Goal: Task Accomplishment & Management: Complete application form

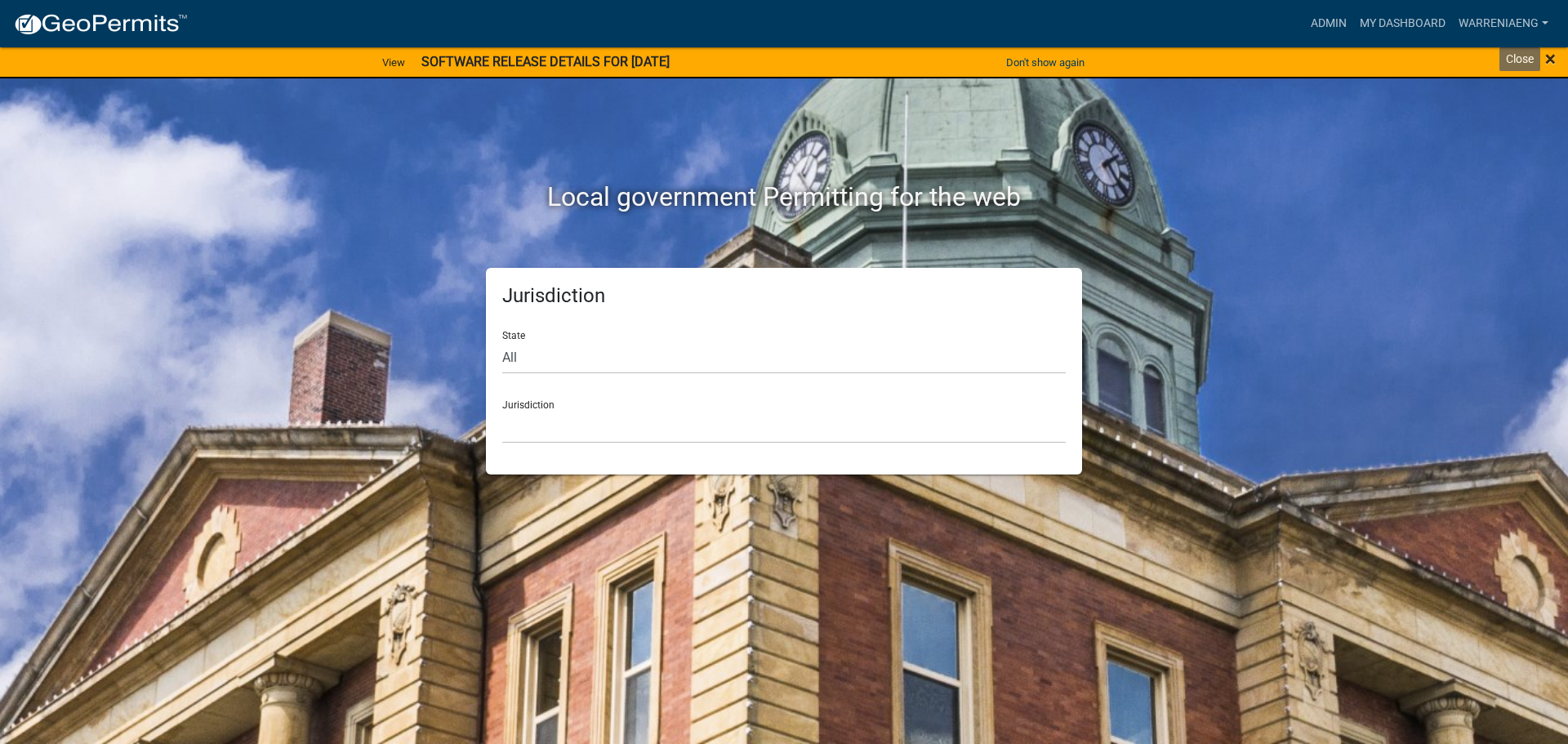
click at [1553, 58] on span "×" at bounding box center [1551, 59] width 11 height 23
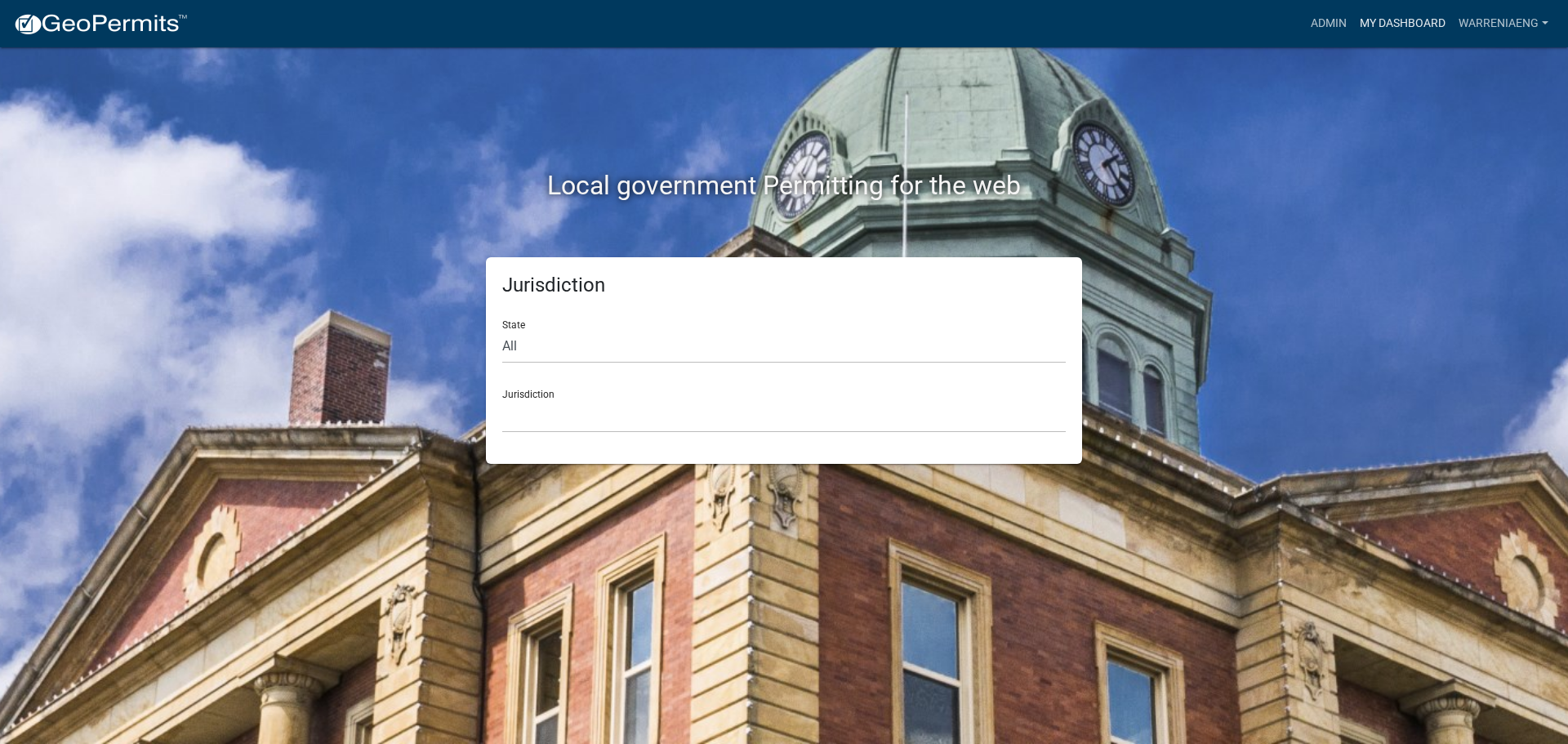
click at [1376, 18] on link "My Dashboard" at bounding box center [1402, 23] width 99 height 31
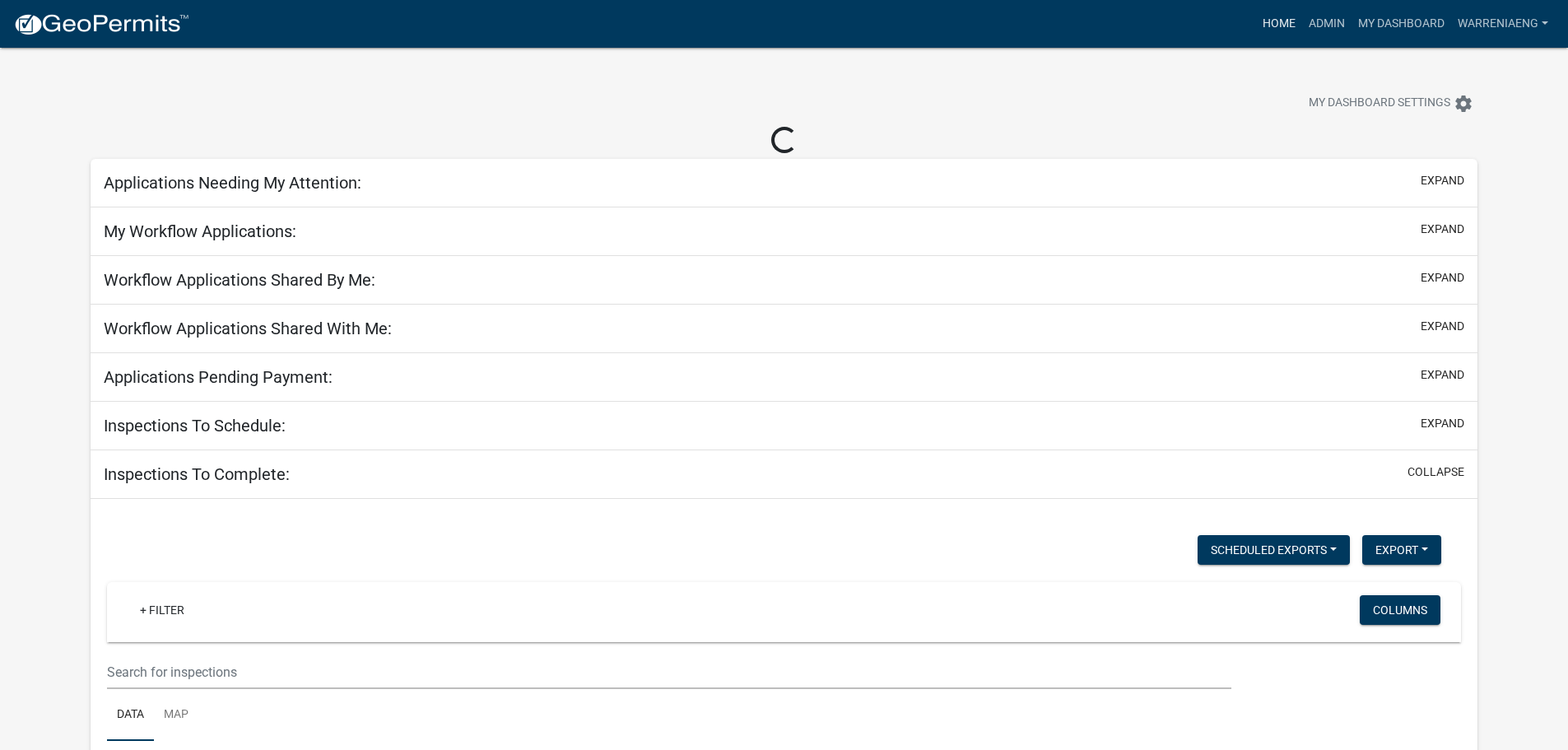
select select "3: 100"
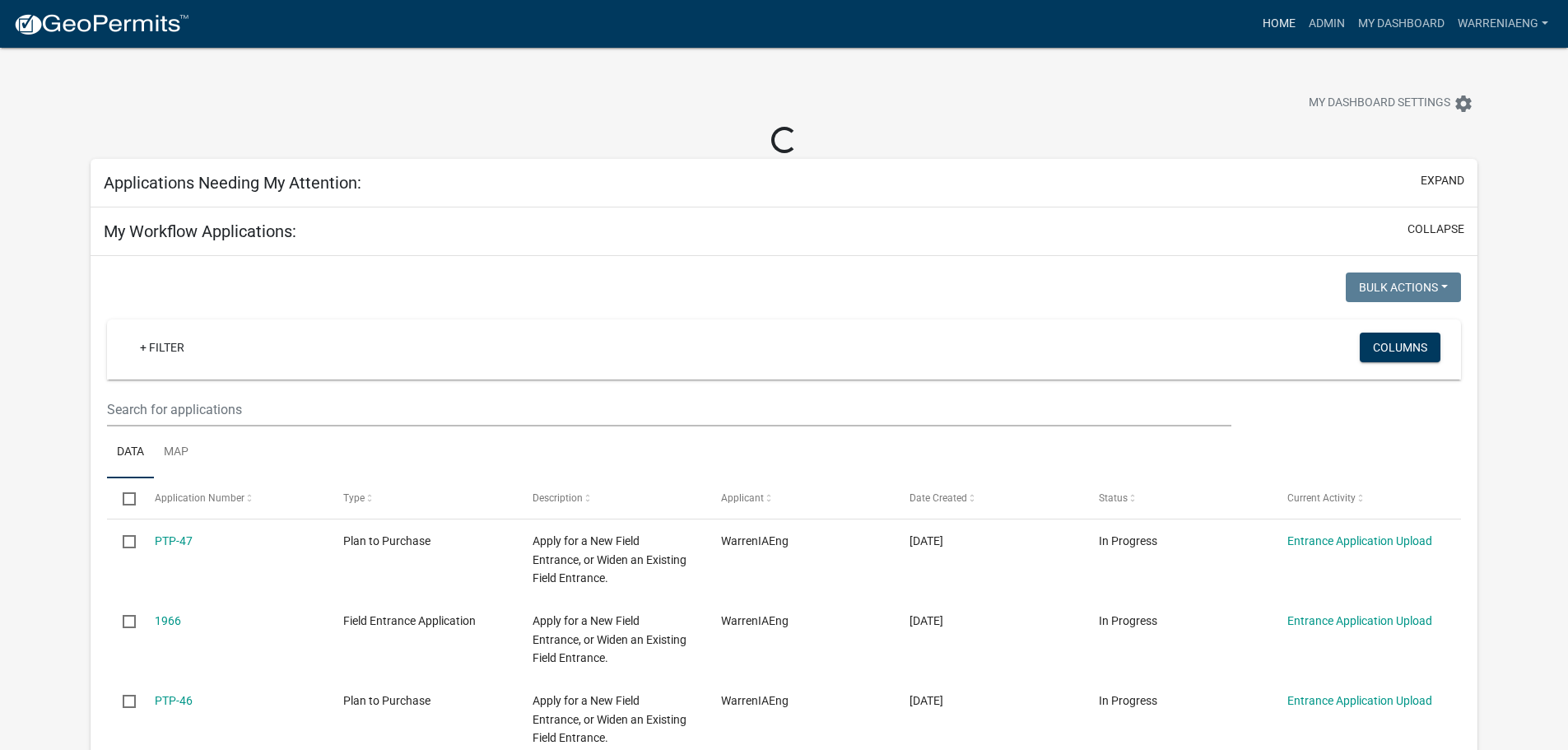
click at [1283, 21] on link "Home" at bounding box center [1279, 23] width 46 height 32
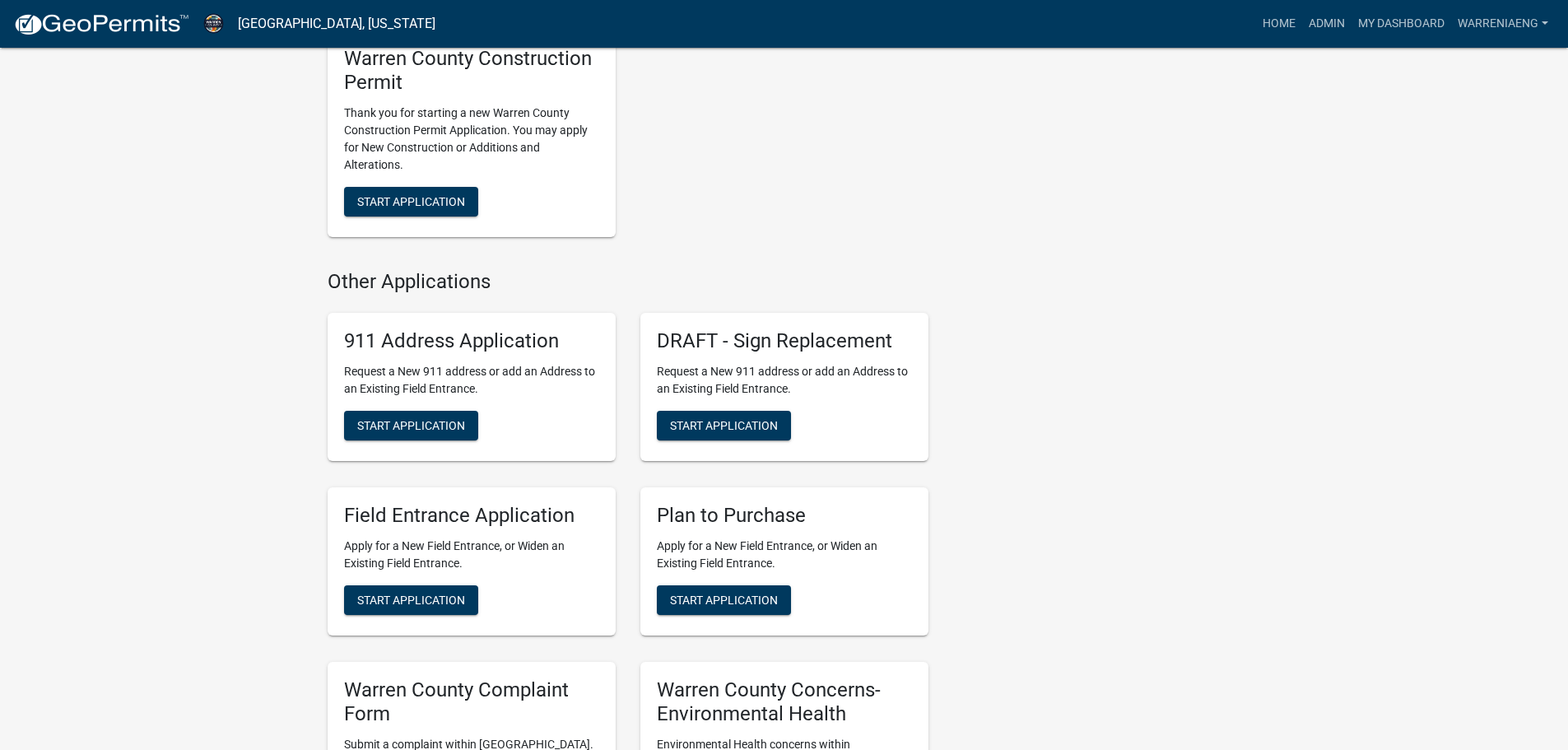
scroll to position [1070, 0]
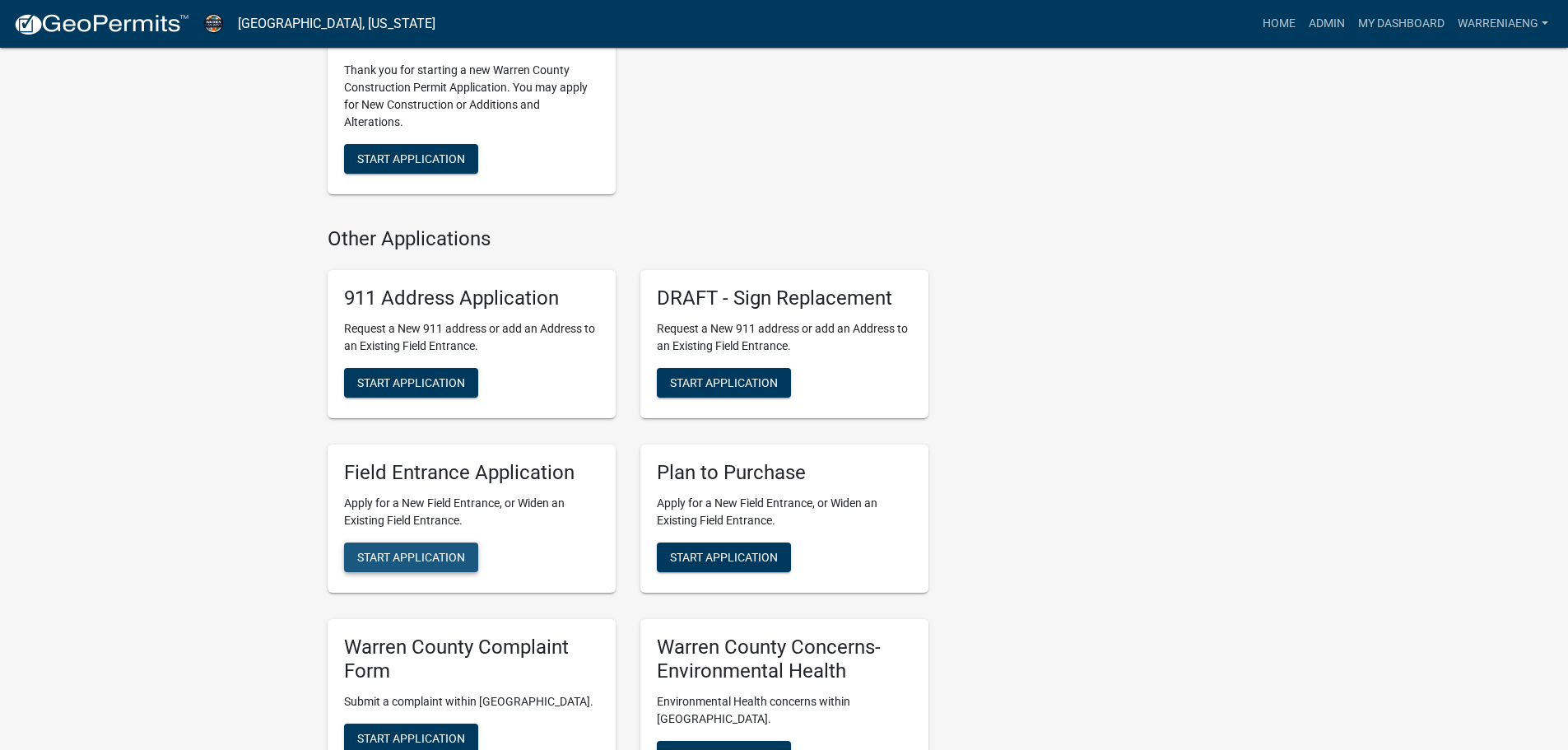
click at [438, 560] on span "Start Application" at bounding box center [411, 557] width 107 height 14
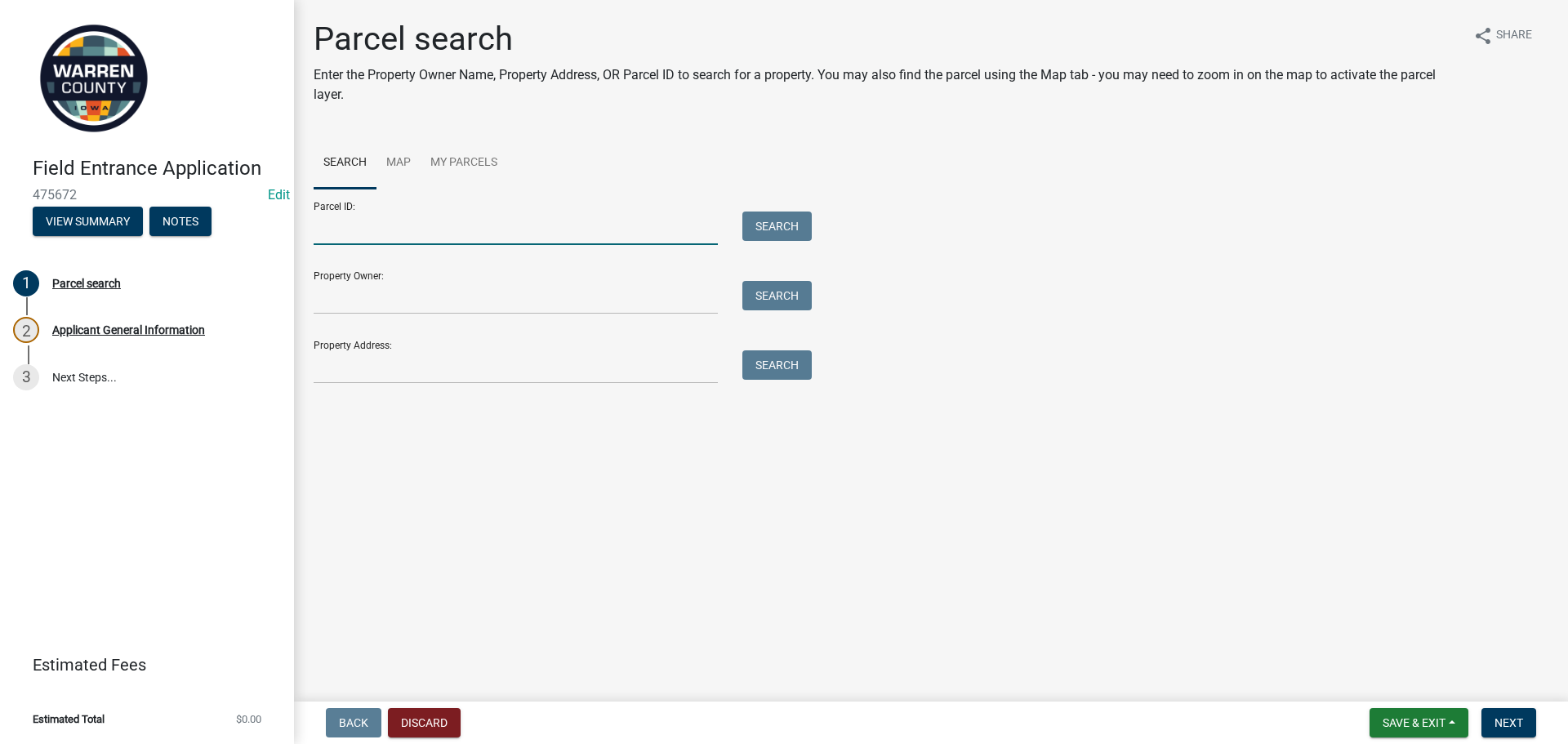
click at [478, 227] on input "Parcel ID:" at bounding box center [515, 227] width 404 height 33
type input "5"
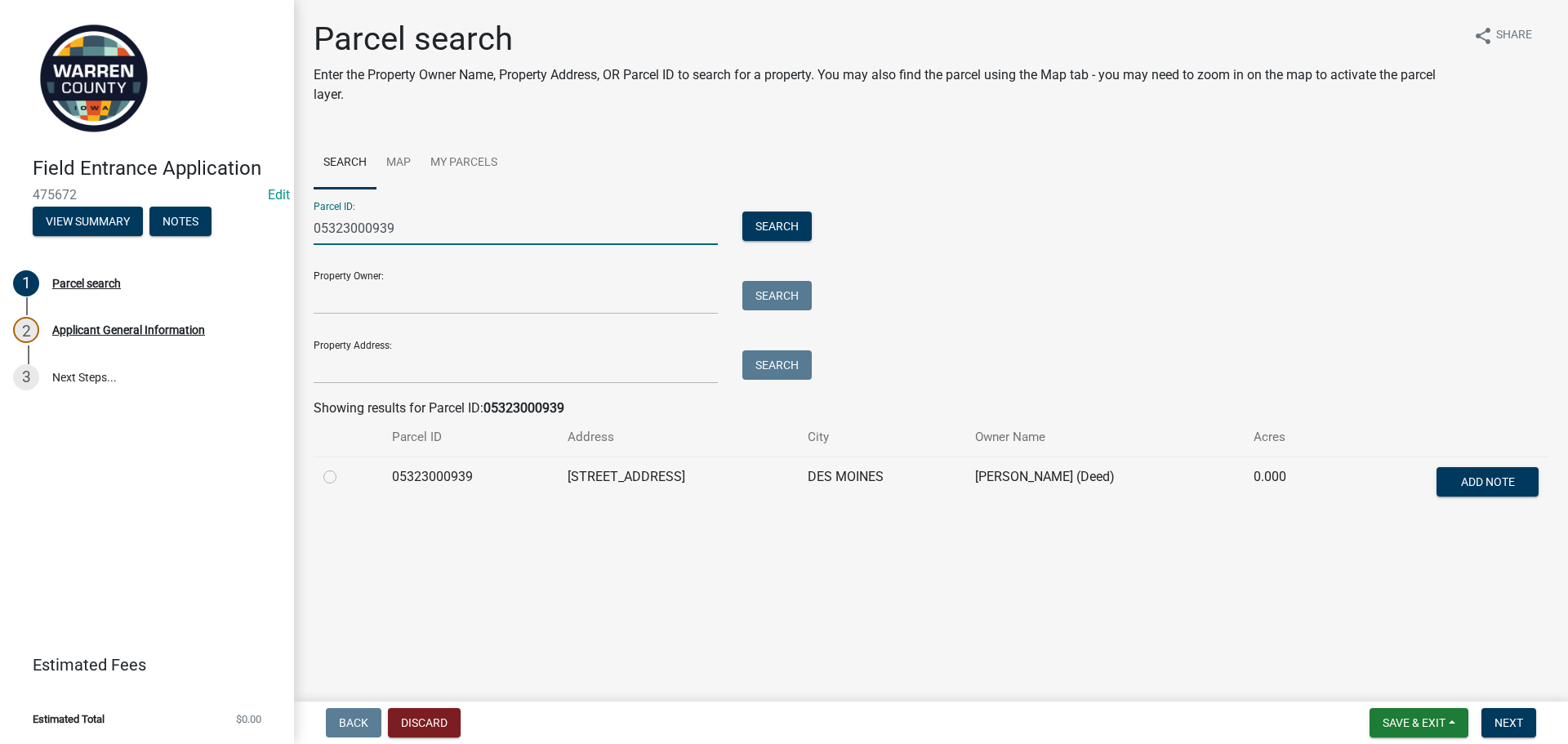
type input "05323000939"
click at [343, 467] on label at bounding box center [343, 467] width 0 height 0
click at [343, 478] on input "radio" at bounding box center [348, 473] width 11 height 11
radio input "true"
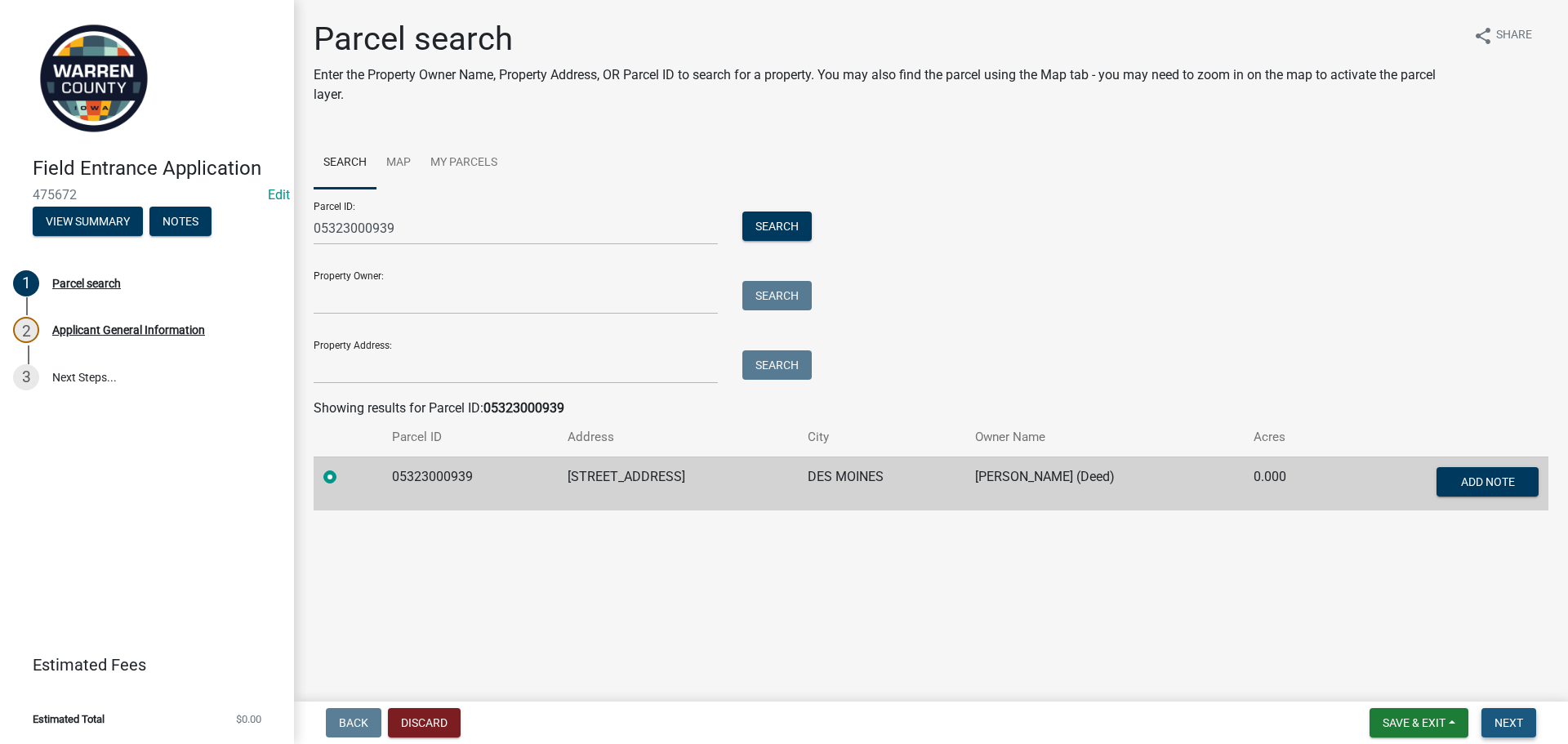
click at [1504, 722] on span "Next" at bounding box center [1509, 723] width 29 height 13
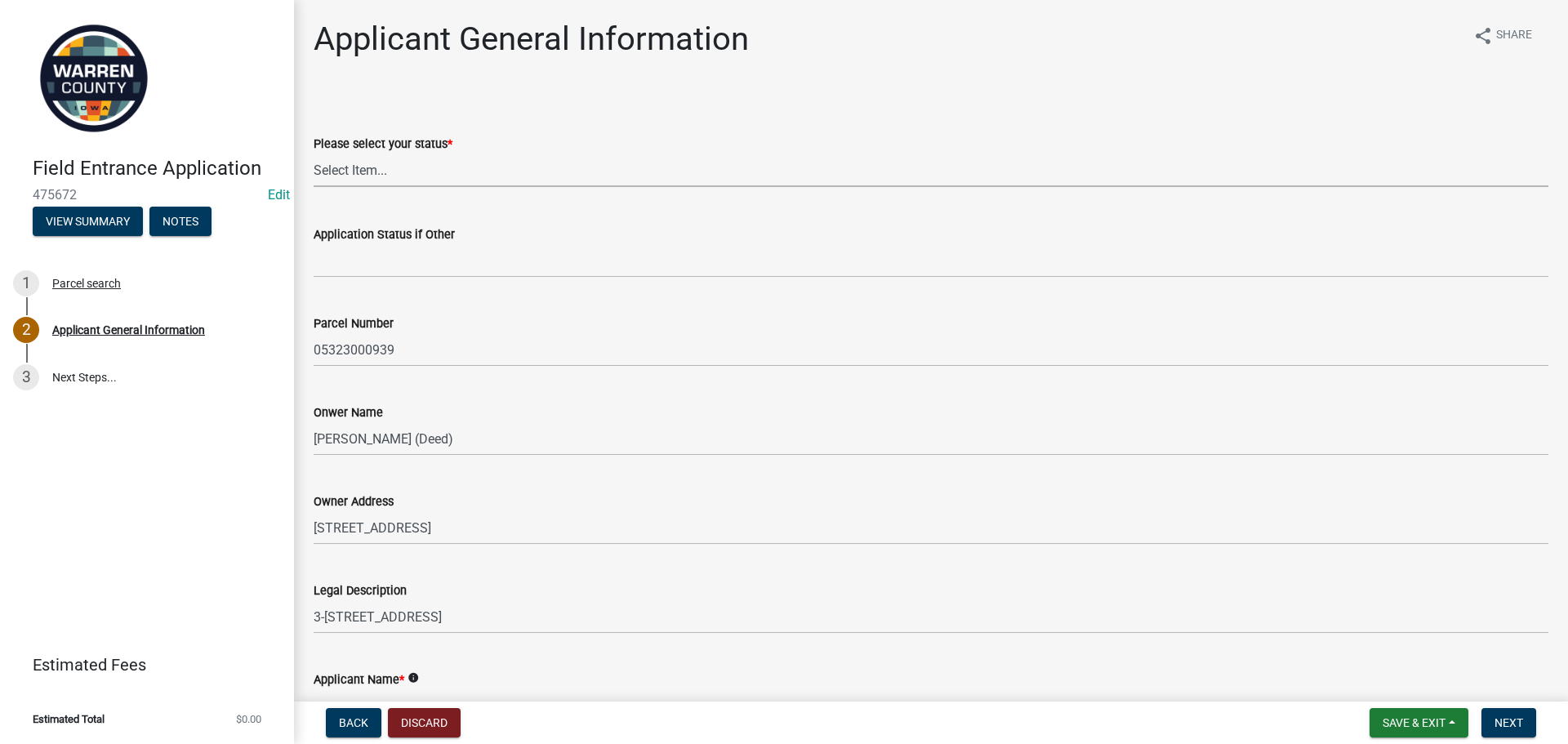
click at [359, 167] on select "Select Item... Owner Renter Plan to Purchase Other" at bounding box center [930, 169] width 1235 height 33
click at [313, 153] on select "Select Item... Owner Renter Plan to Purchase Other" at bounding box center [930, 169] width 1235 height 33
select select "196e4b07-6cc4-41fe-a532-0418cc6158e6"
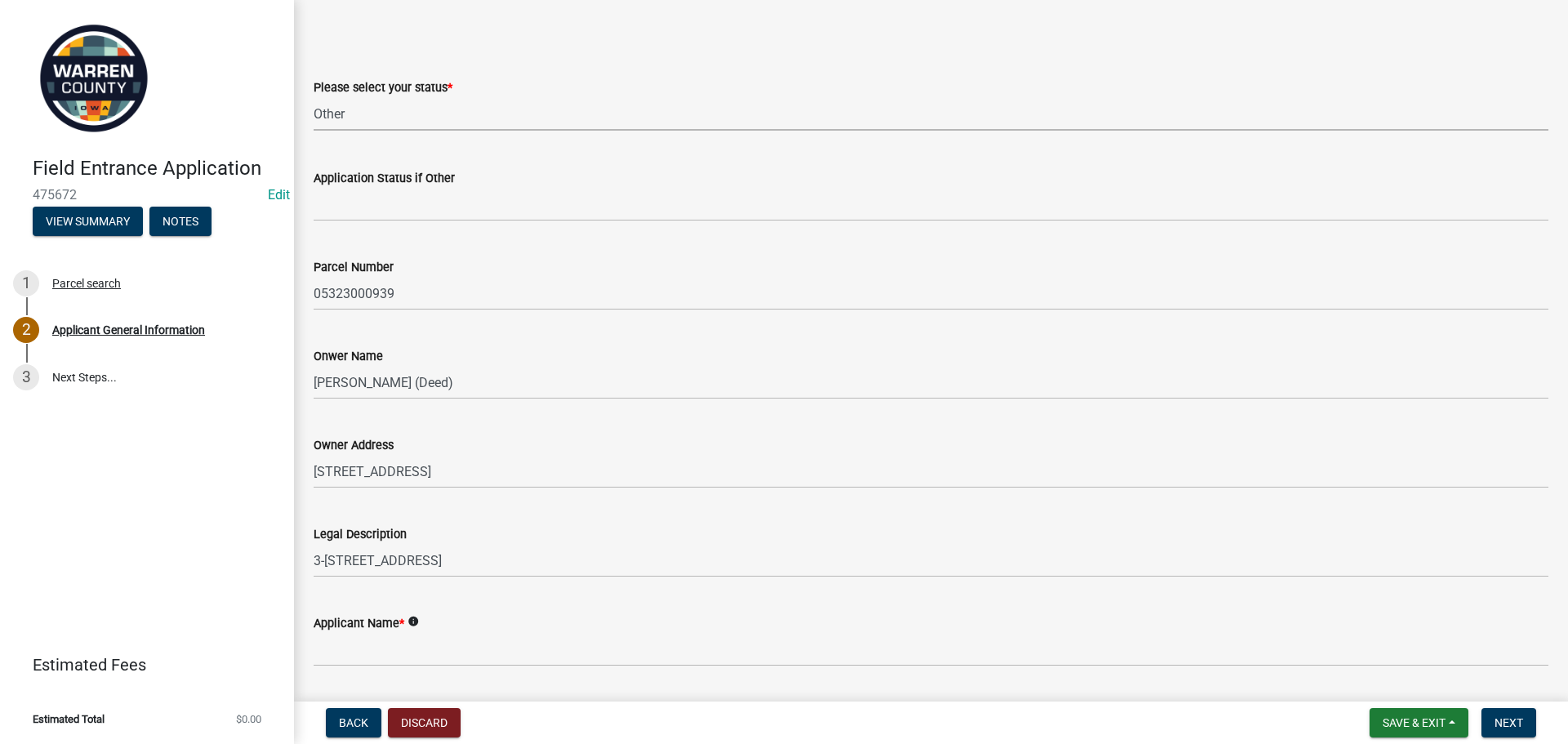
scroll to position [81, 0]
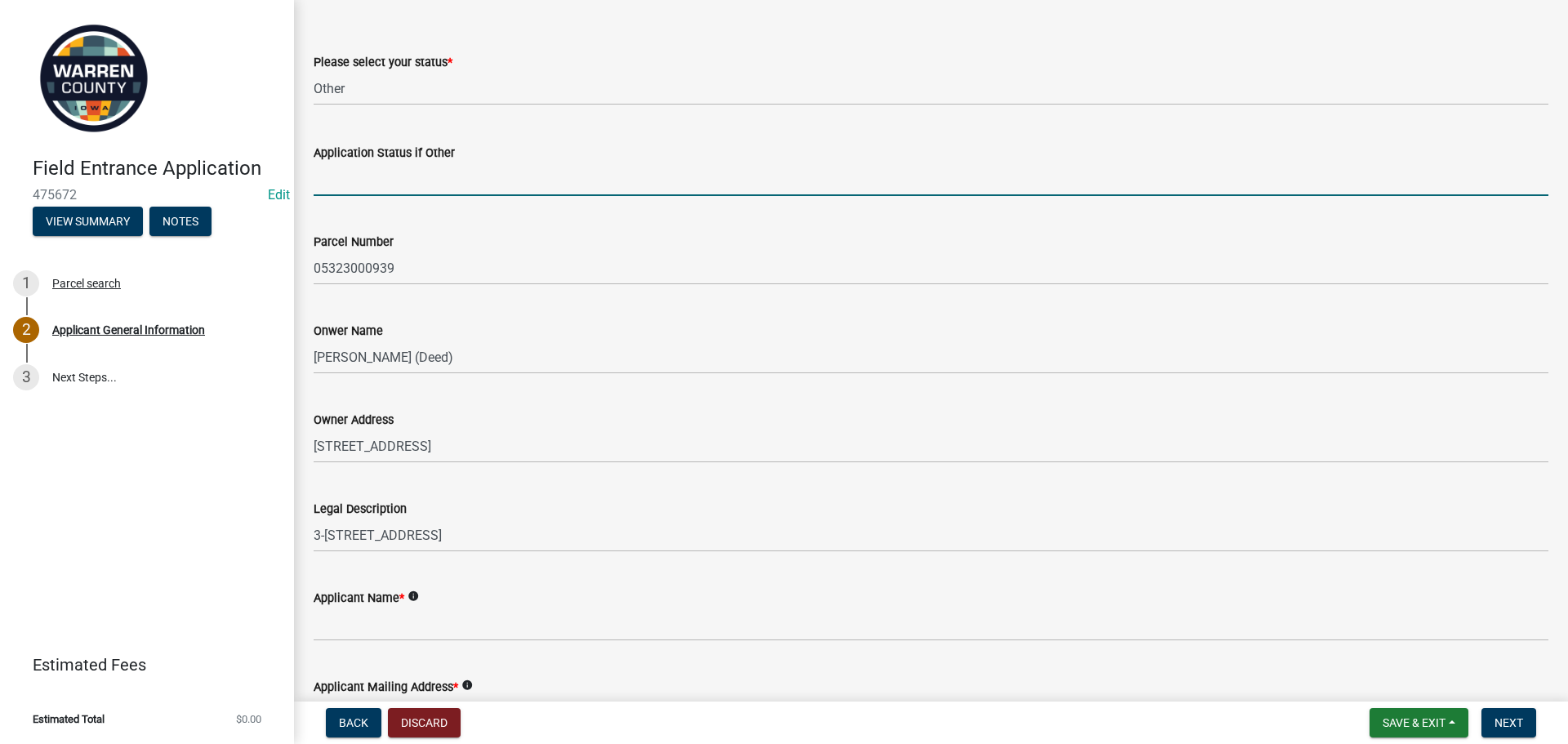
click at [391, 188] on input "Application Status if Other" at bounding box center [930, 178] width 1235 height 33
type input "Contractor"
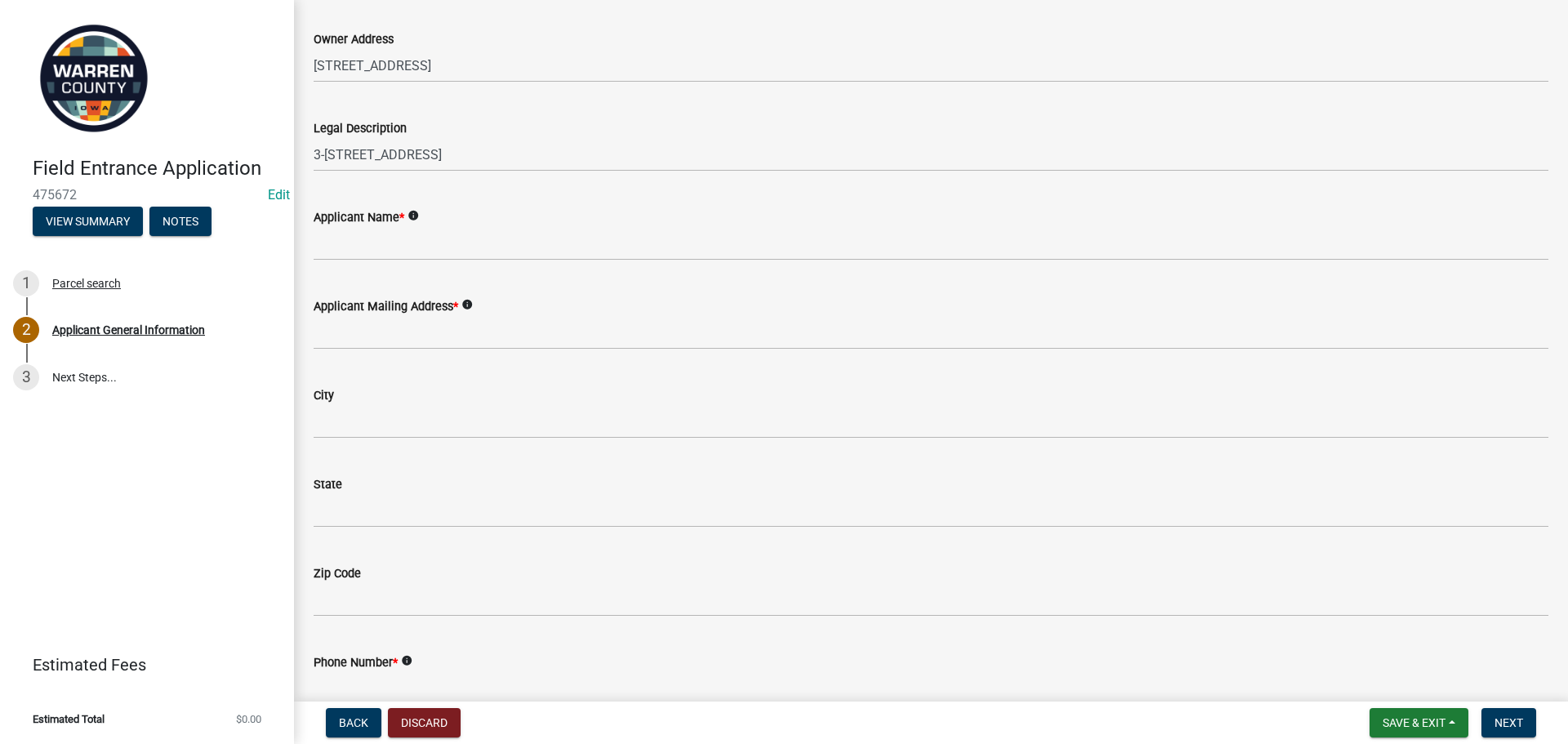
scroll to position [490, 0]
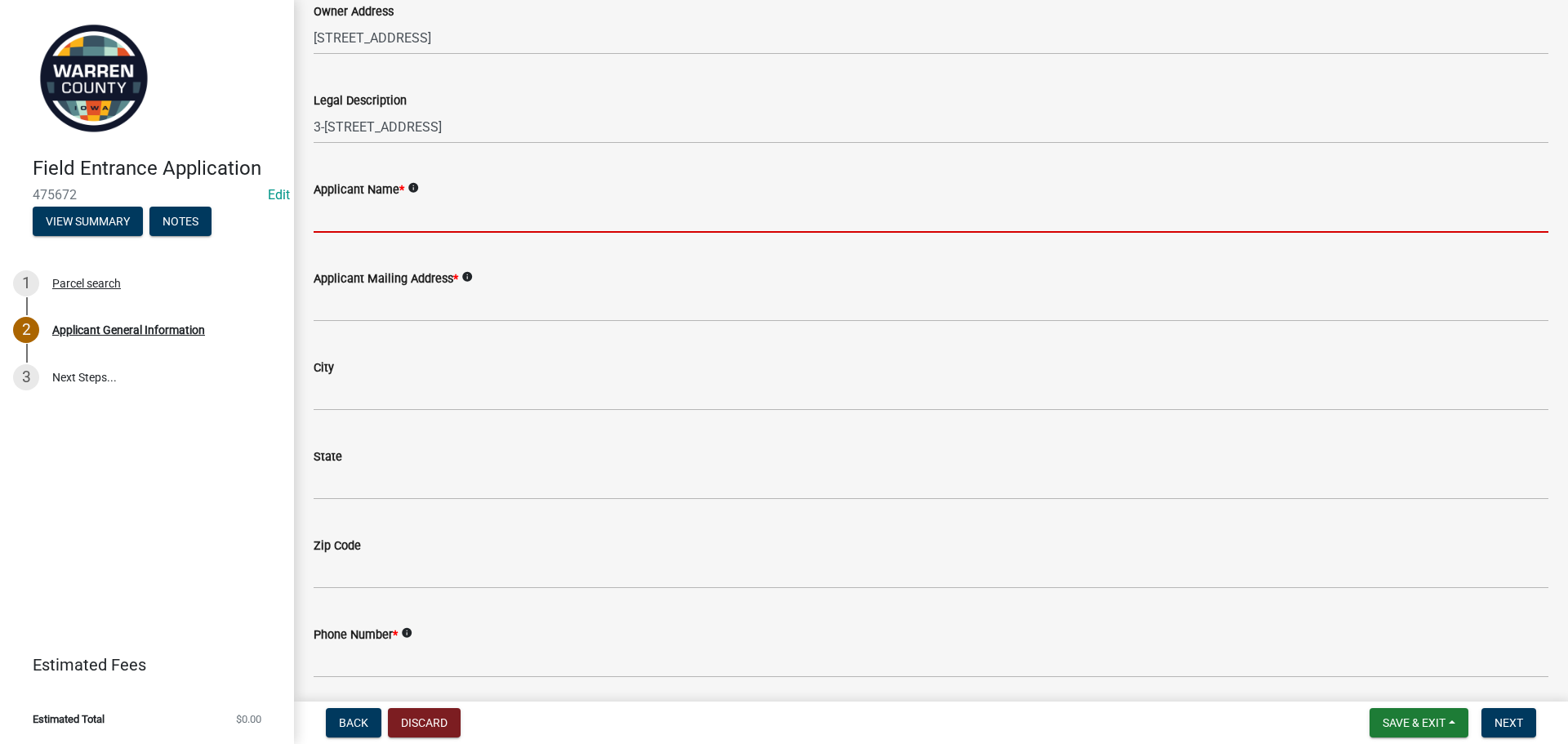
click at [391, 217] on input "Applicant Name *" at bounding box center [930, 216] width 1235 height 33
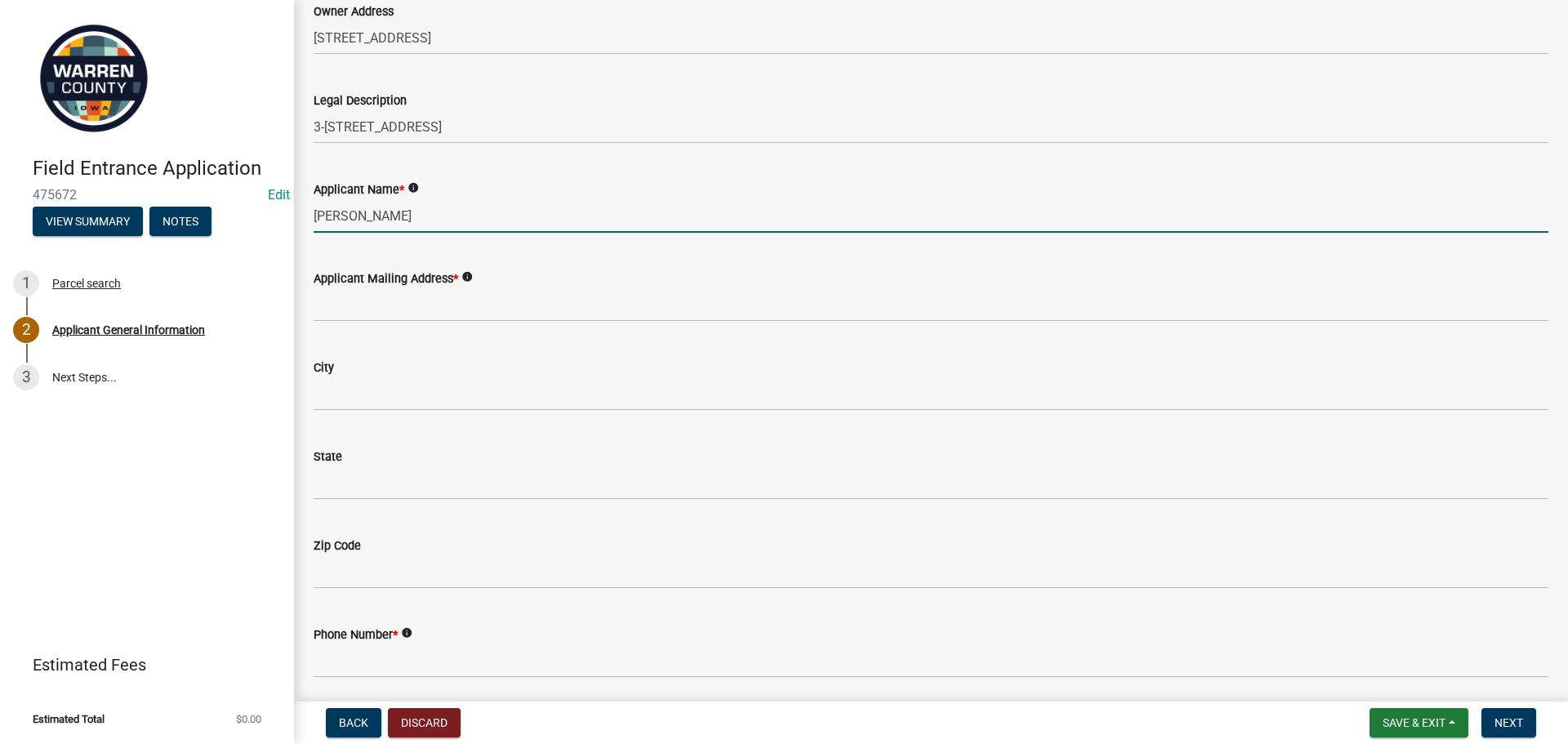
type input "[PERSON_NAME]"
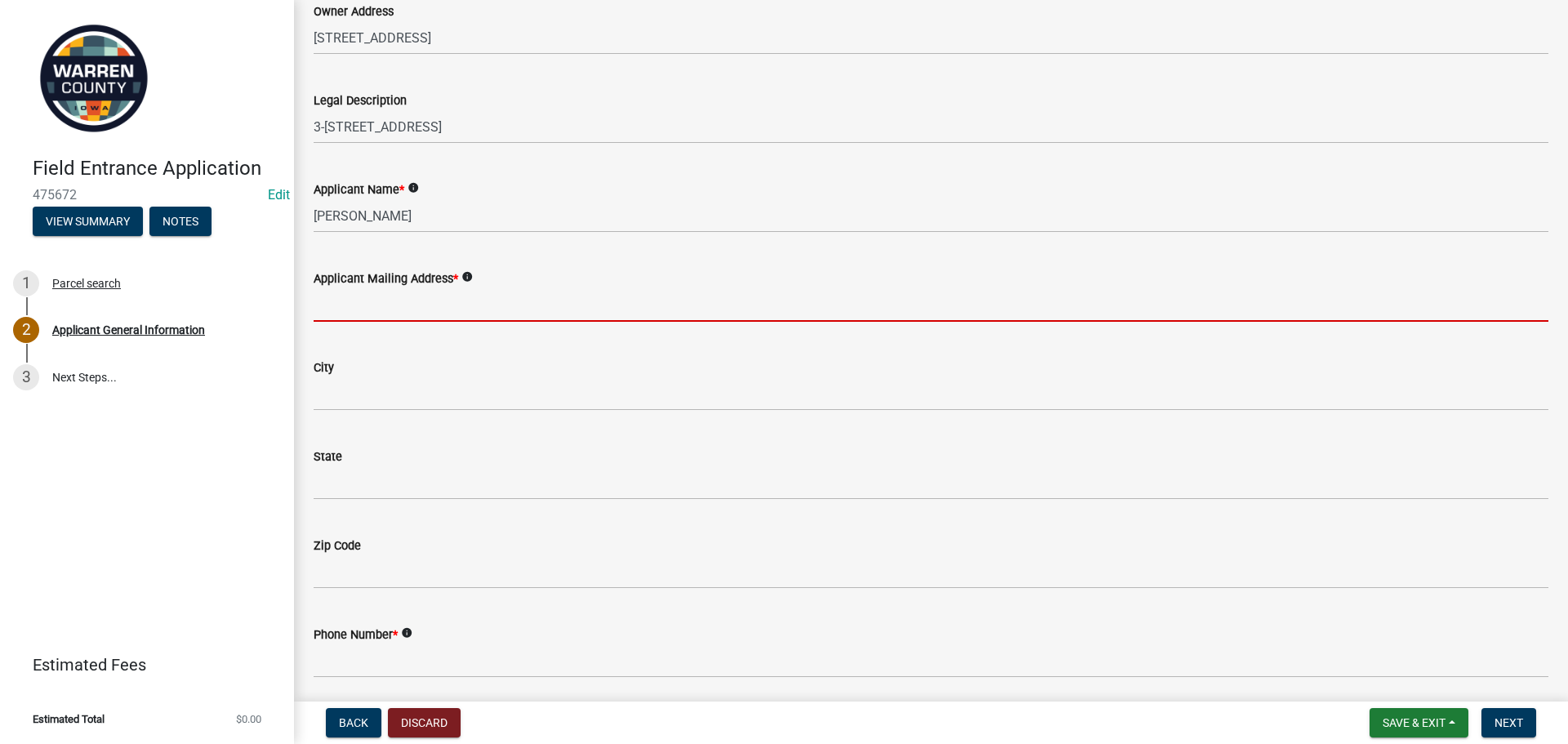
click at [340, 307] on input "Applicant Mailing Address *" at bounding box center [930, 304] width 1235 height 33
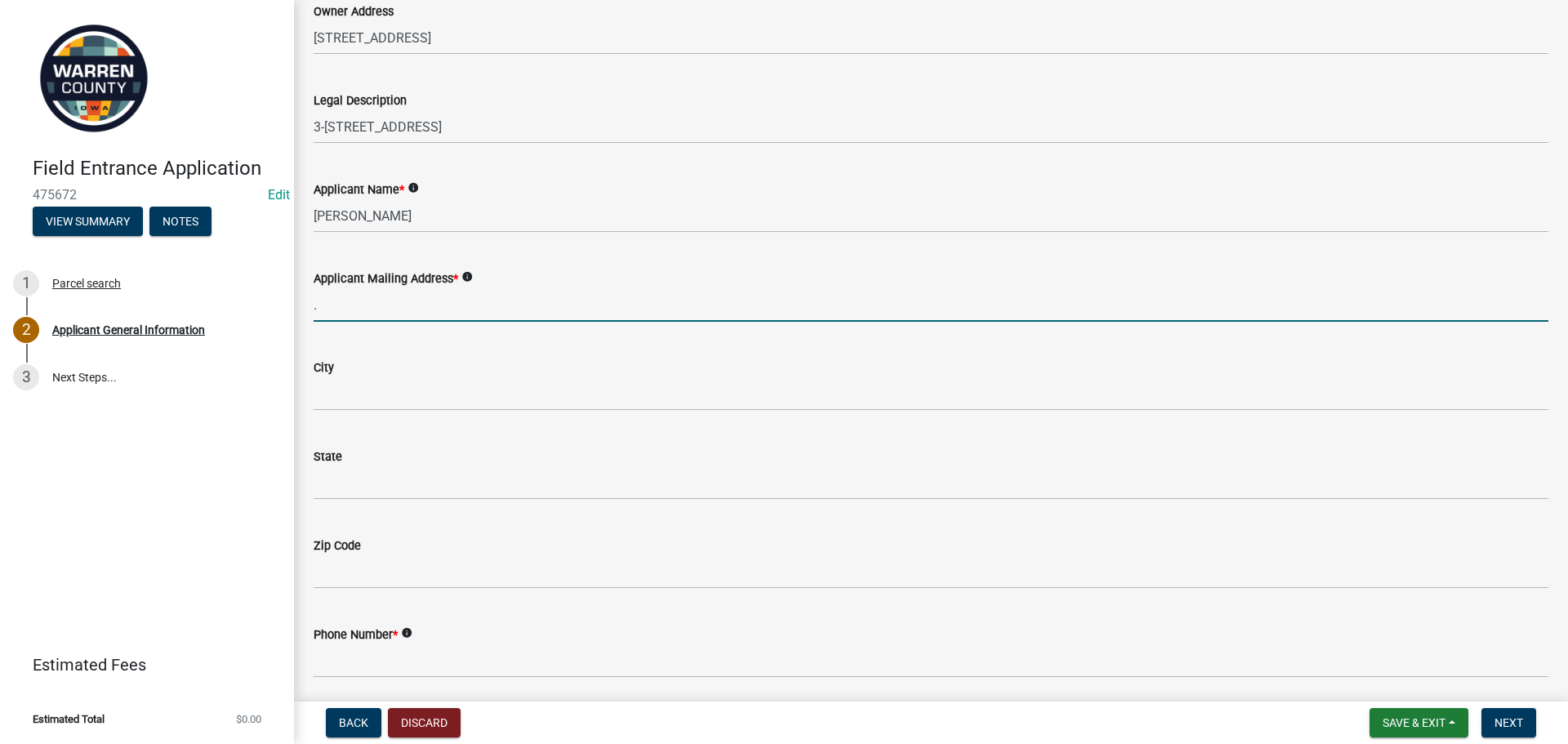
type input "."
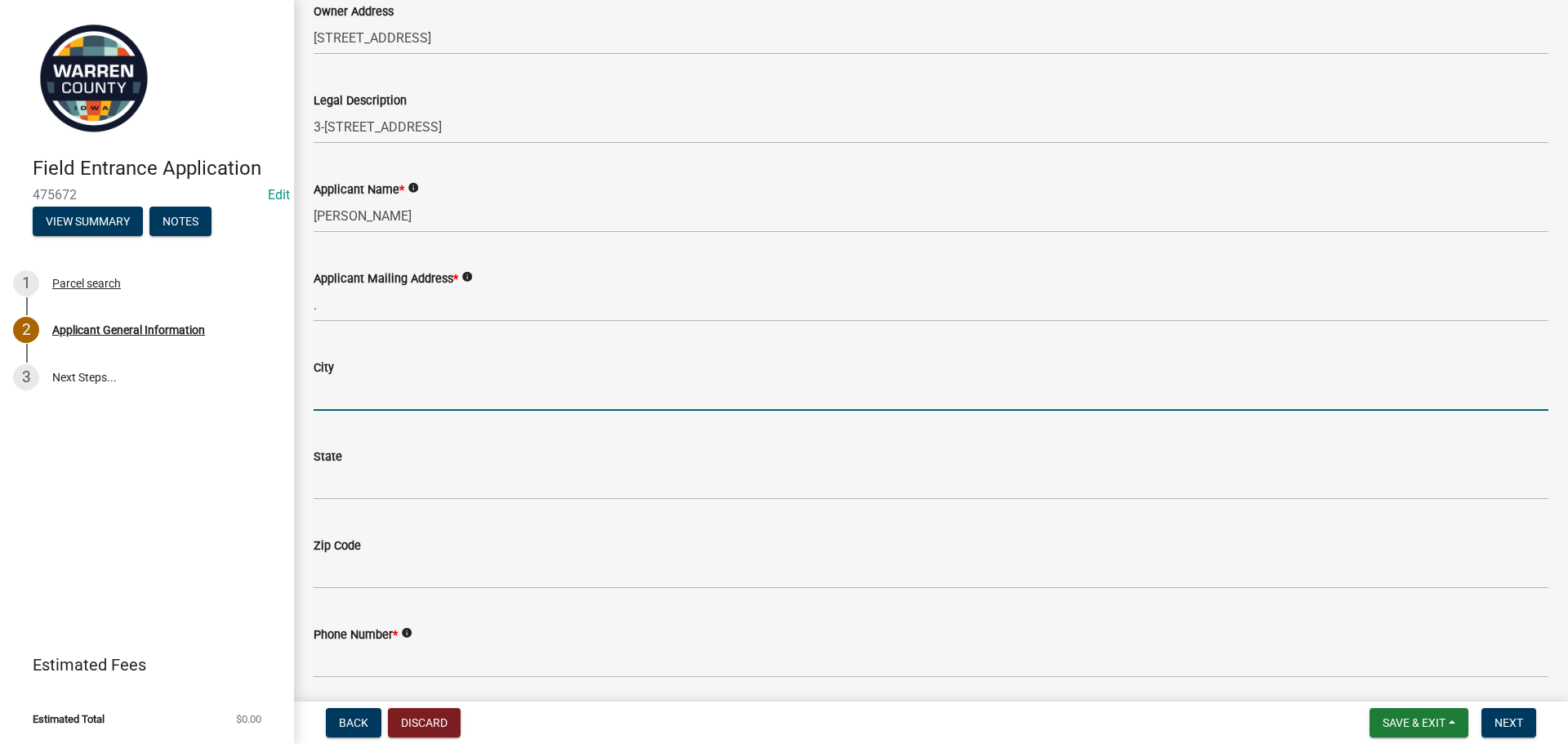
click at [339, 401] on input "City" at bounding box center [930, 393] width 1235 height 33
type input "."
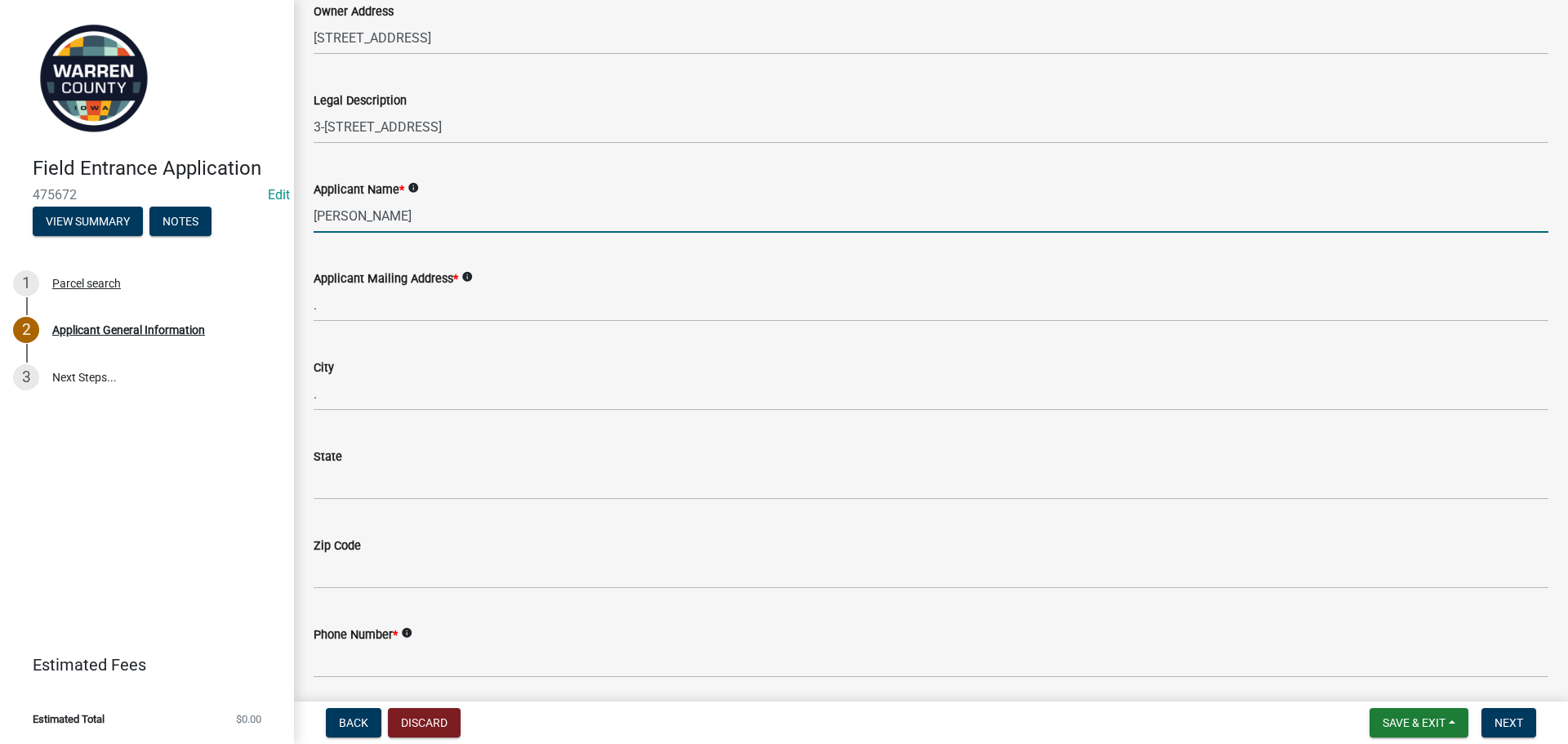
click at [458, 216] on input "[PERSON_NAME]" at bounding box center [930, 216] width 1235 height 33
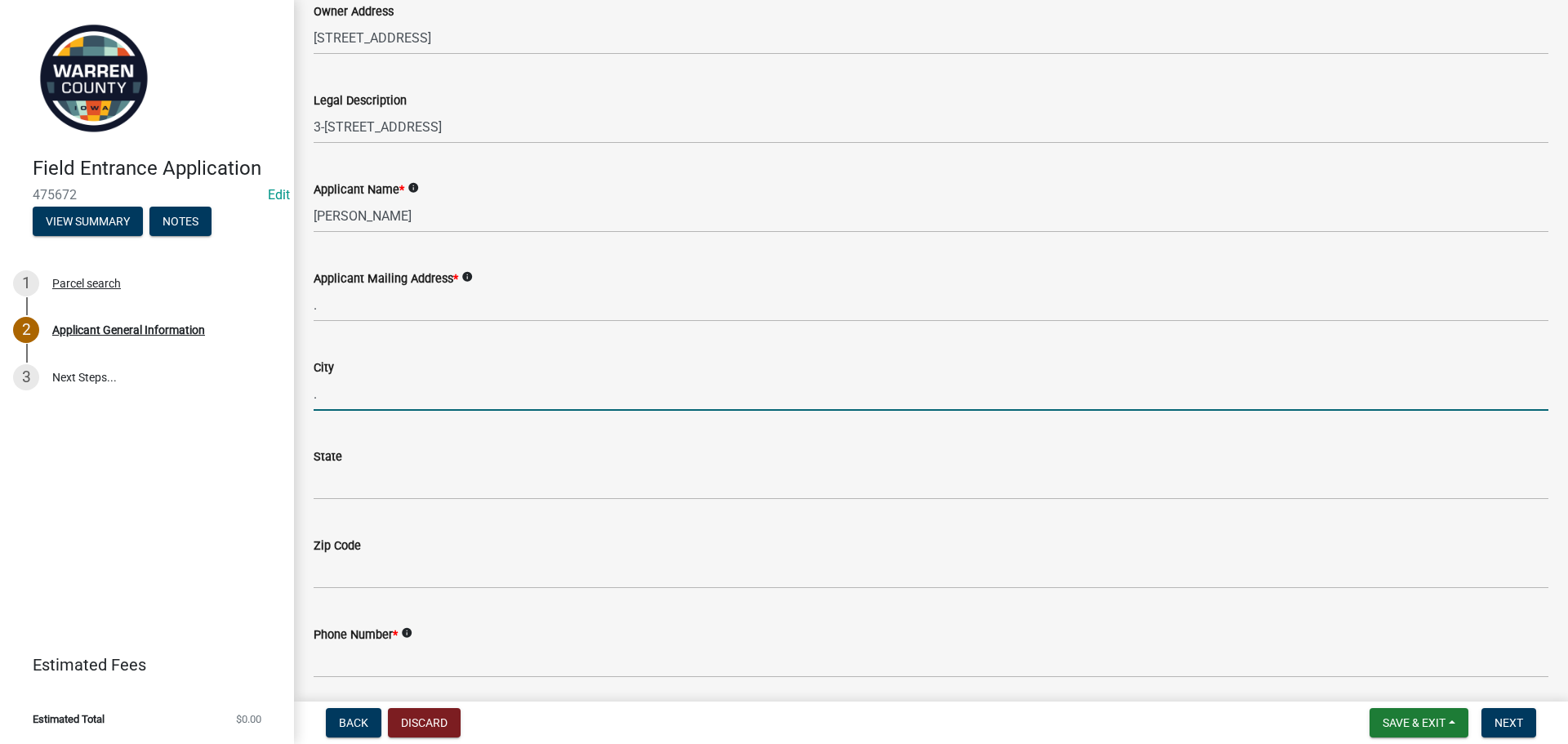
click at [526, 382] on input "." at bounding box center [930, 393] width 1235 height 33
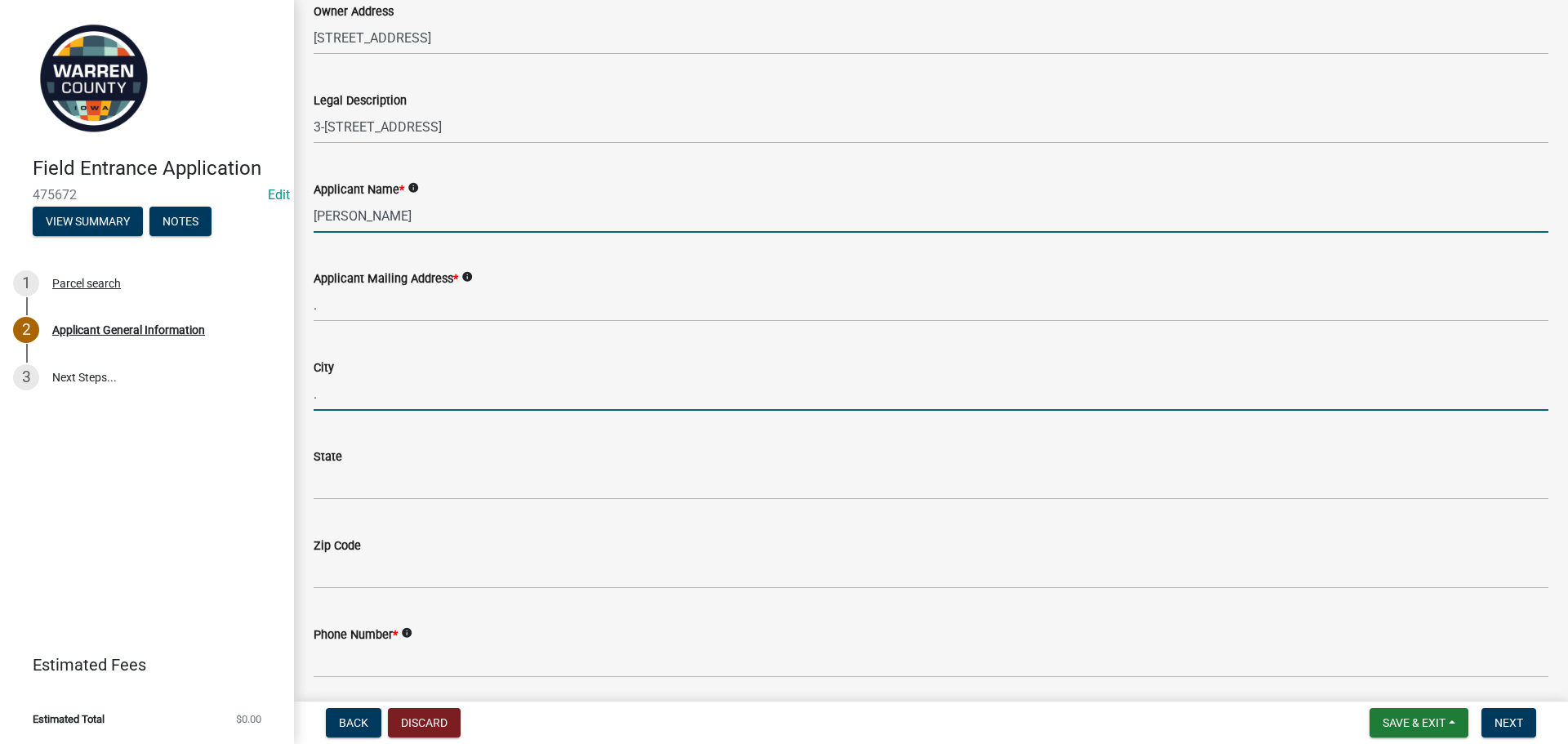
click at [367, 214] on input "[PERSON_NAME]" at bounding box center [930, 216] width 1235 height 33
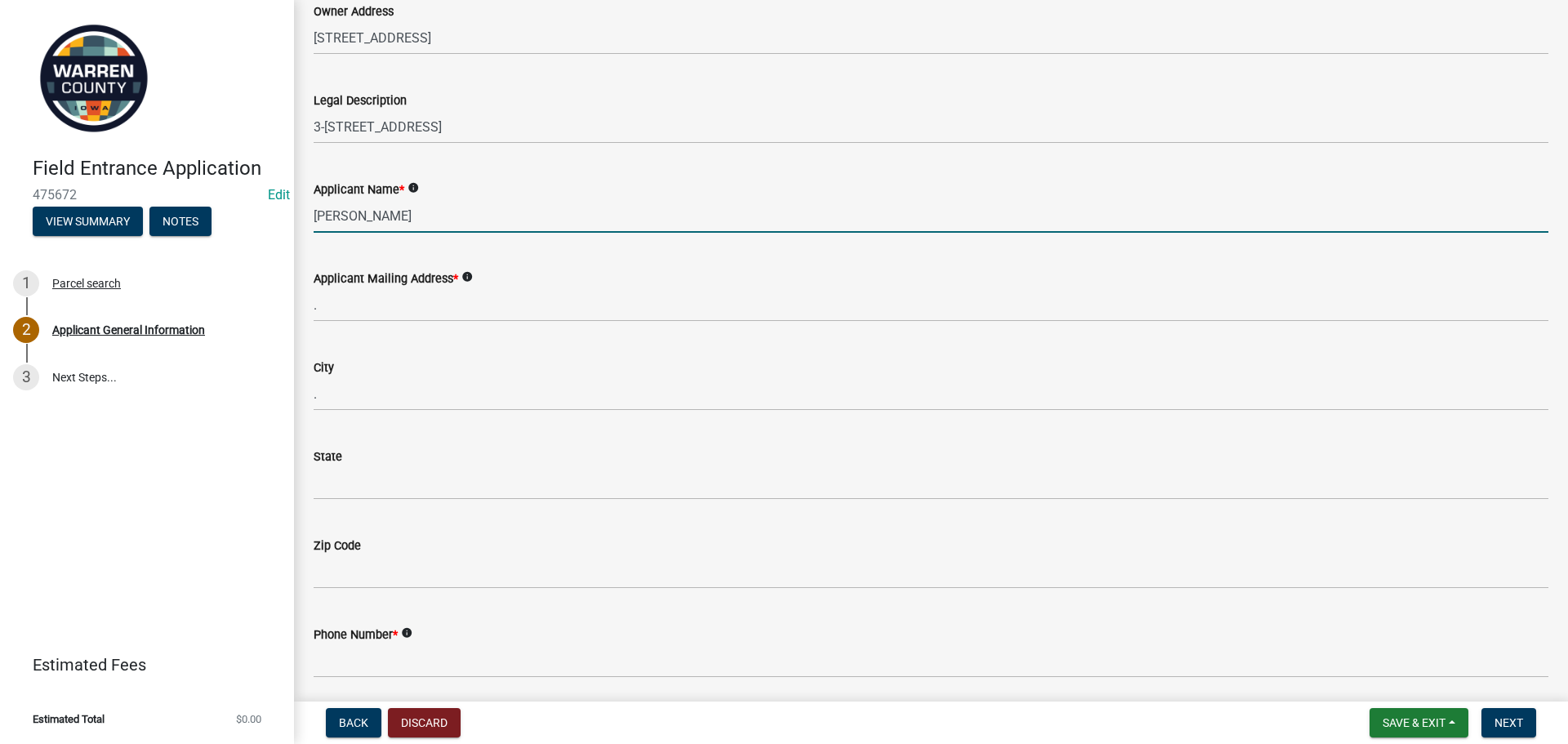
type input "[PERSON_NAME]"
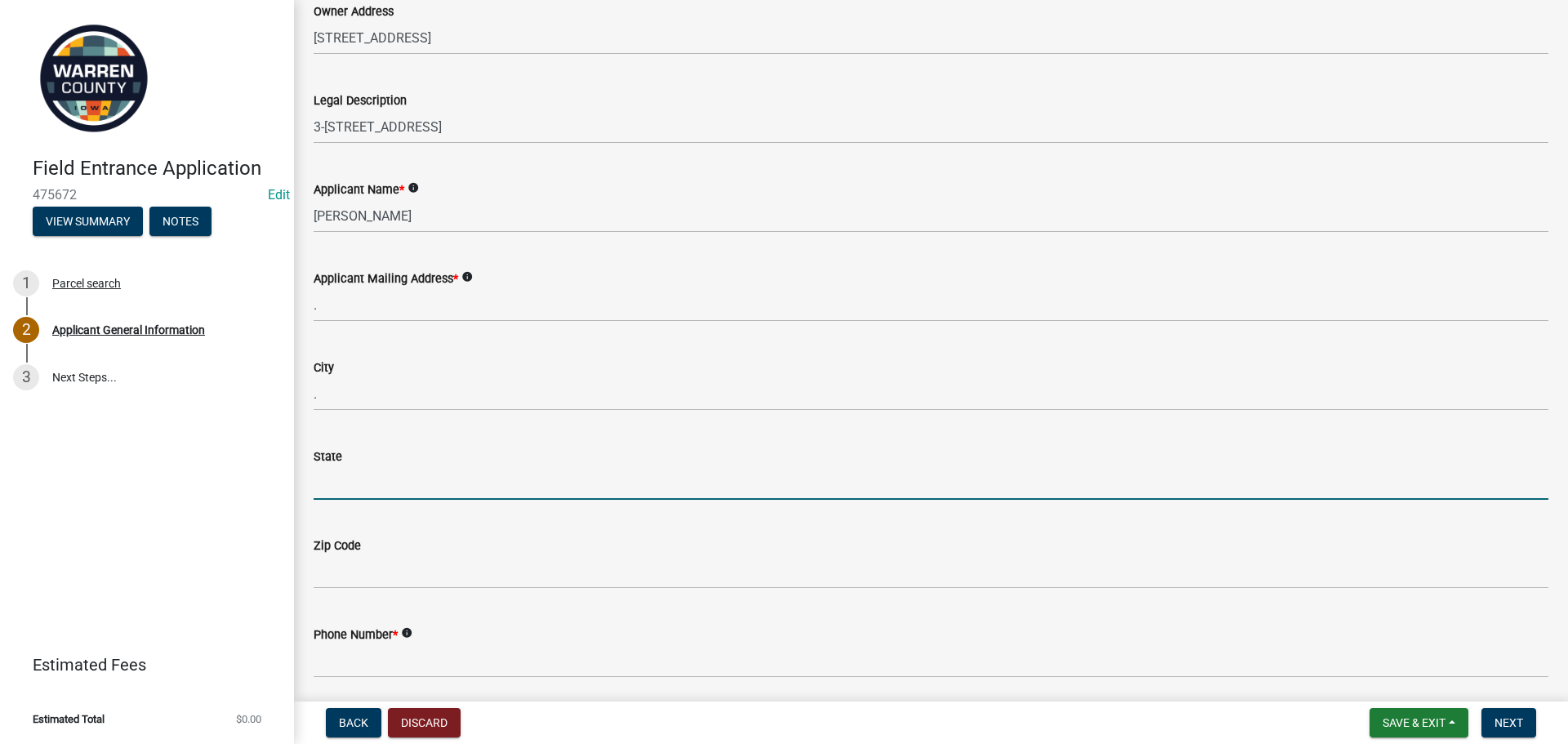
click at [385, 477] on input "State" at bounding box center [930, 483] width 1235 height 33
type input "IA"
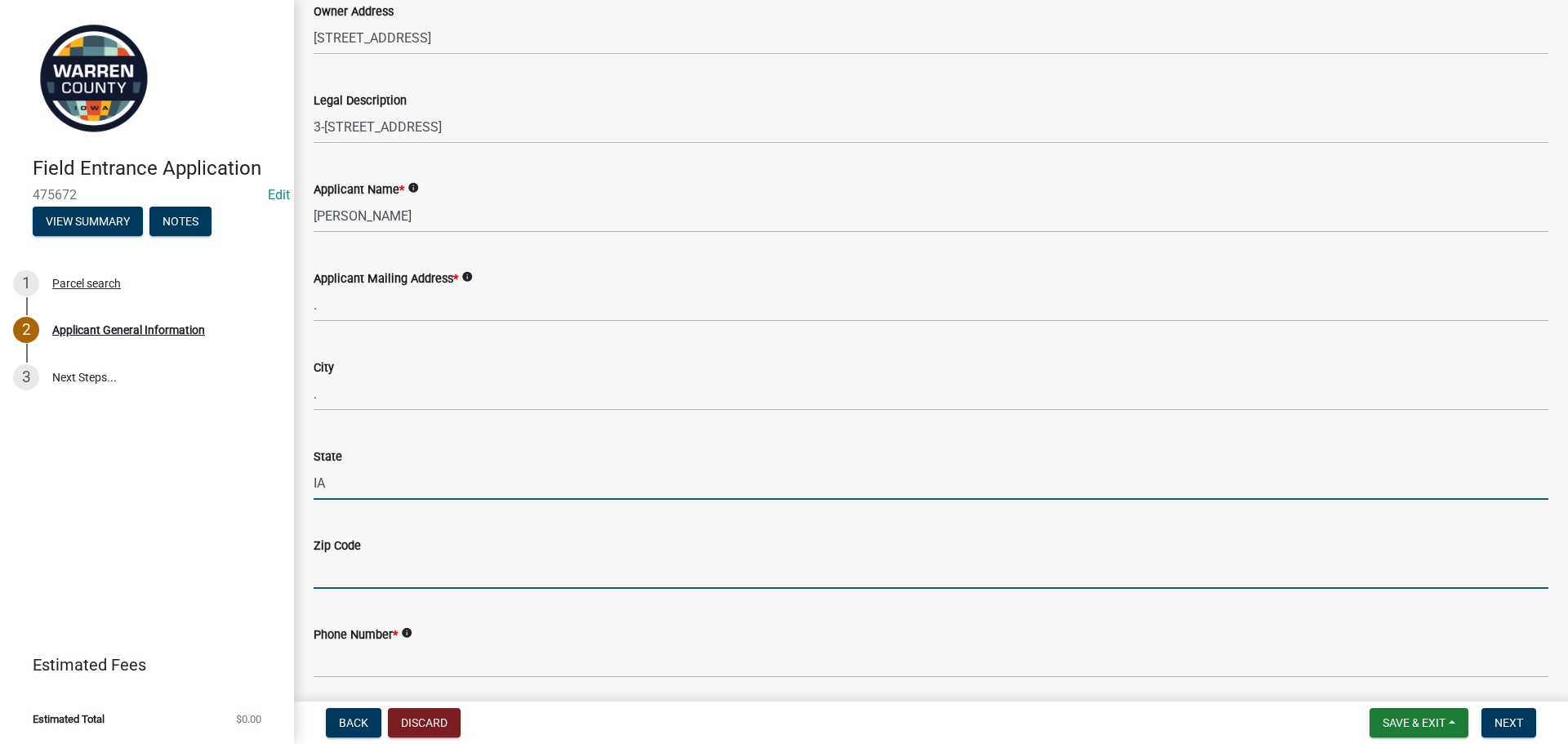
click at [341, 571] on input "Zip Code" at bounding box center [930, 571] width 1235 height 33
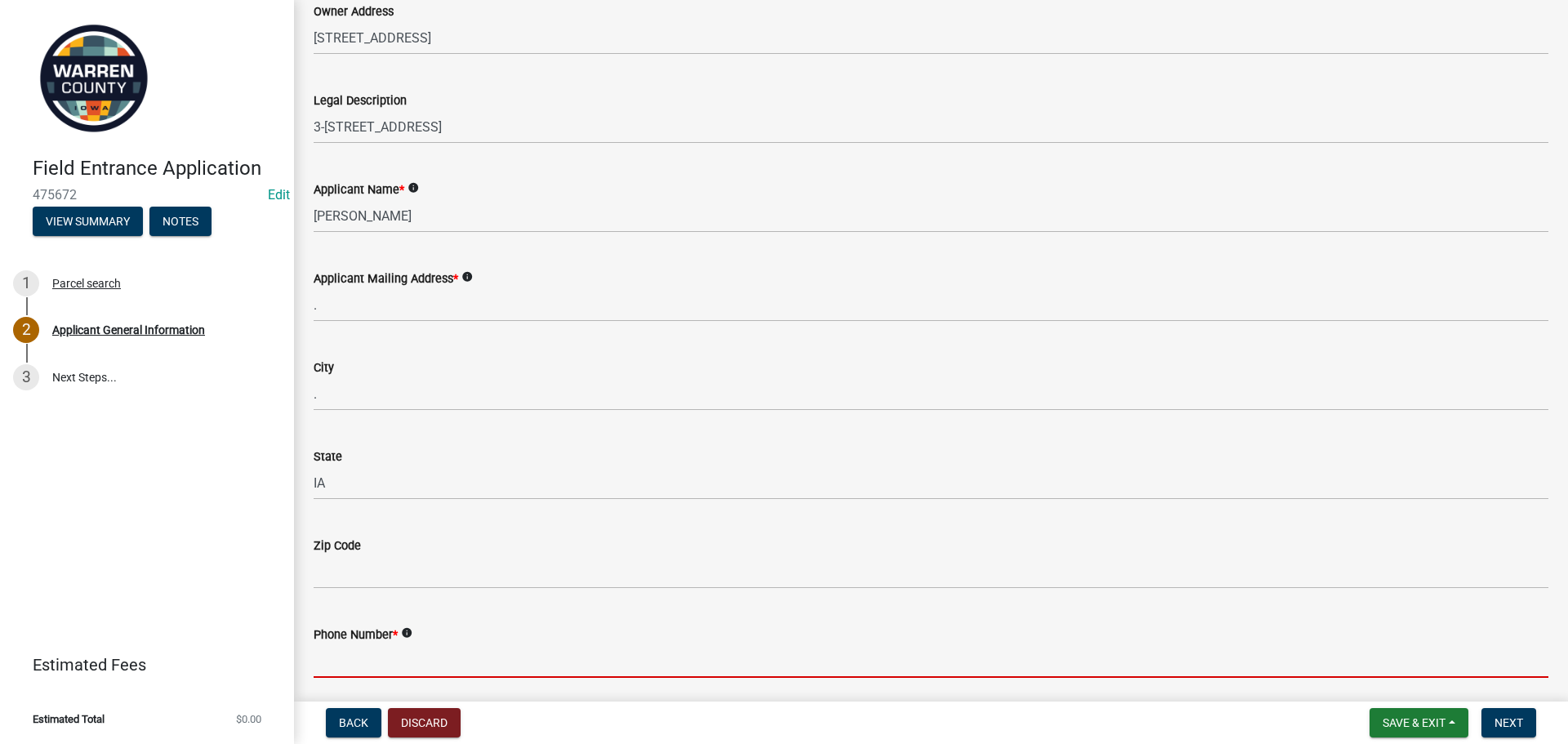
click at [356, 651] on input "Phone Number *" at bounding box center [930, 661] width 1235 height 33
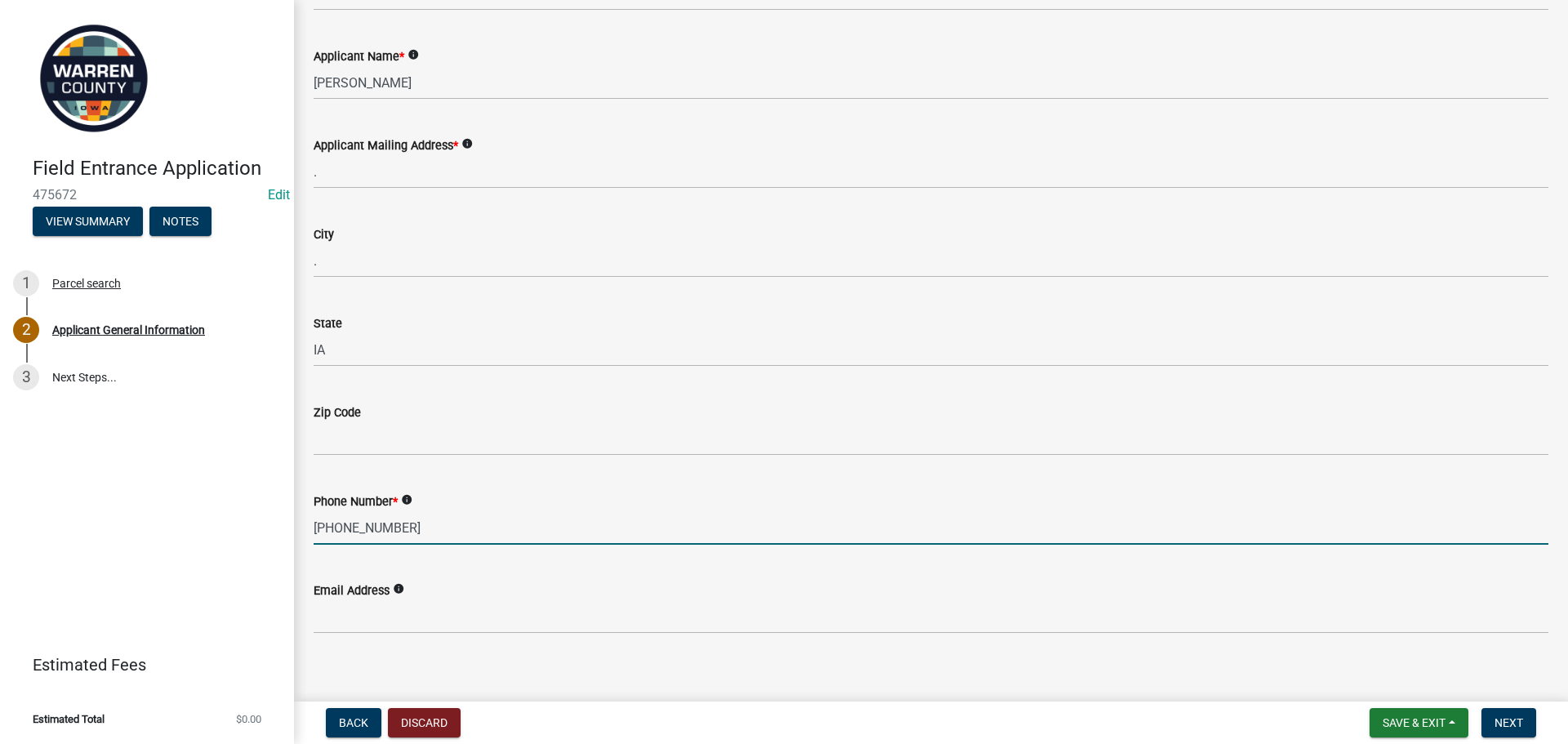
scroll to position [638, 0]
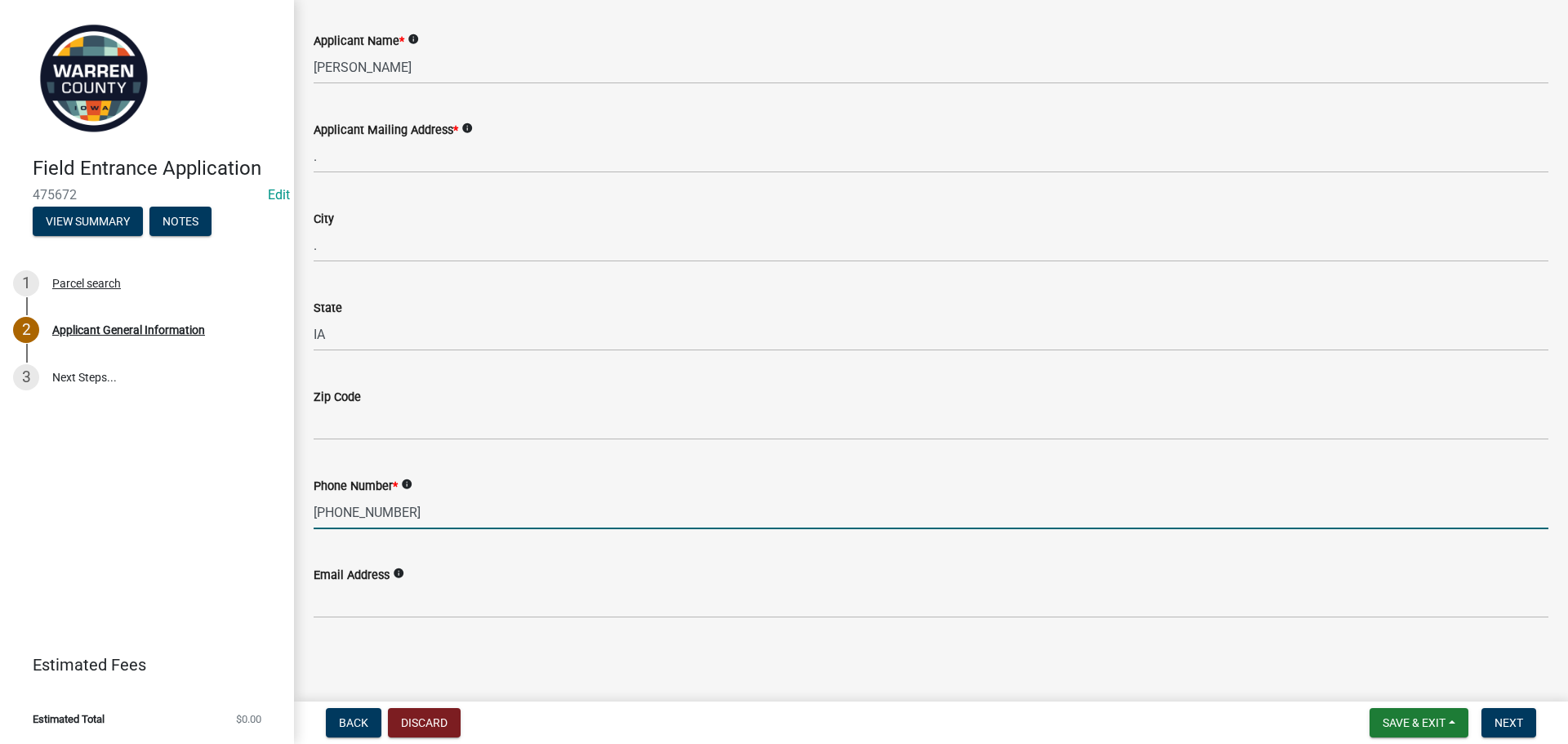
type input "[PHONE_NUMBER]"
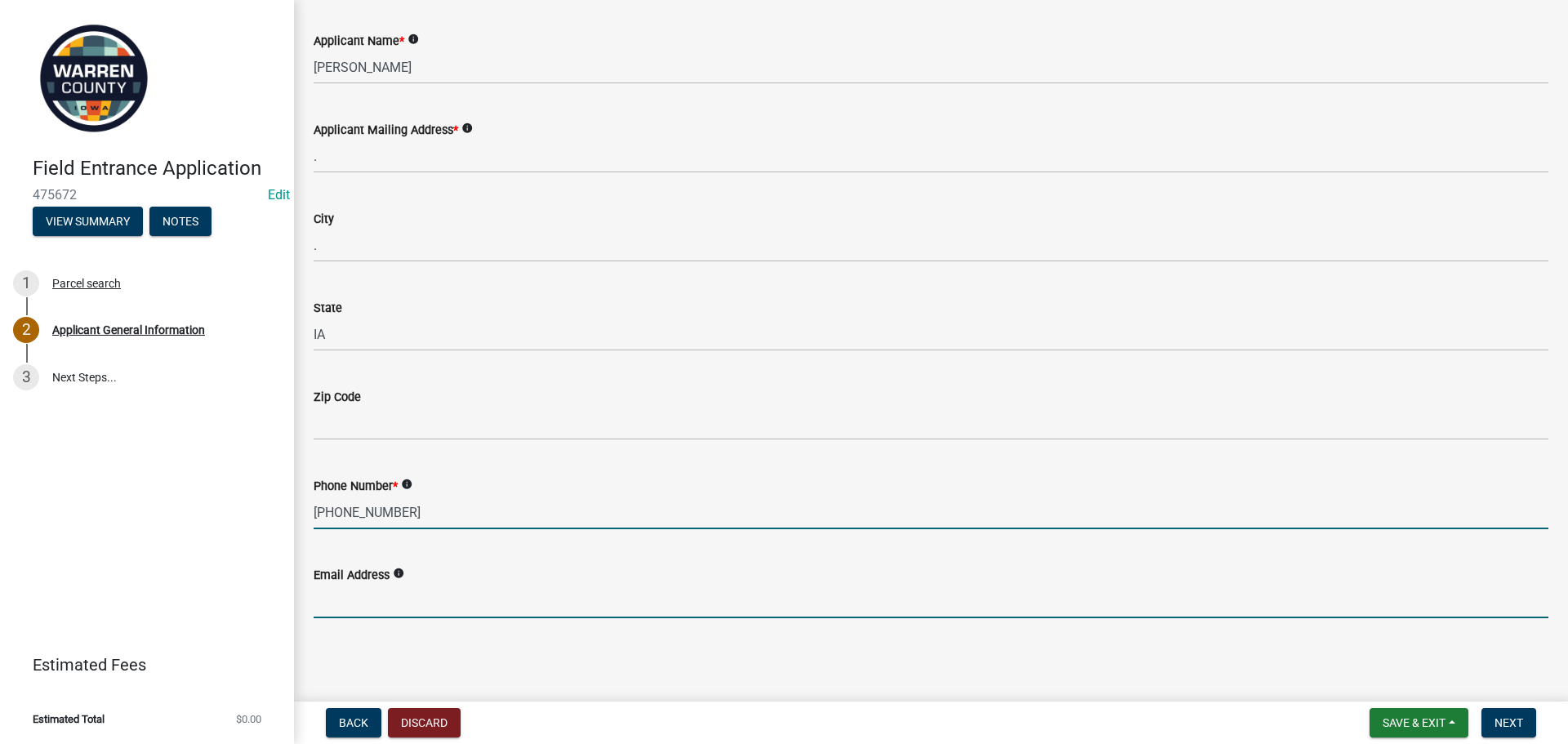
click at [347, 594] on input "Email Address" at bounding box center [930, 601] width 1235 height 33
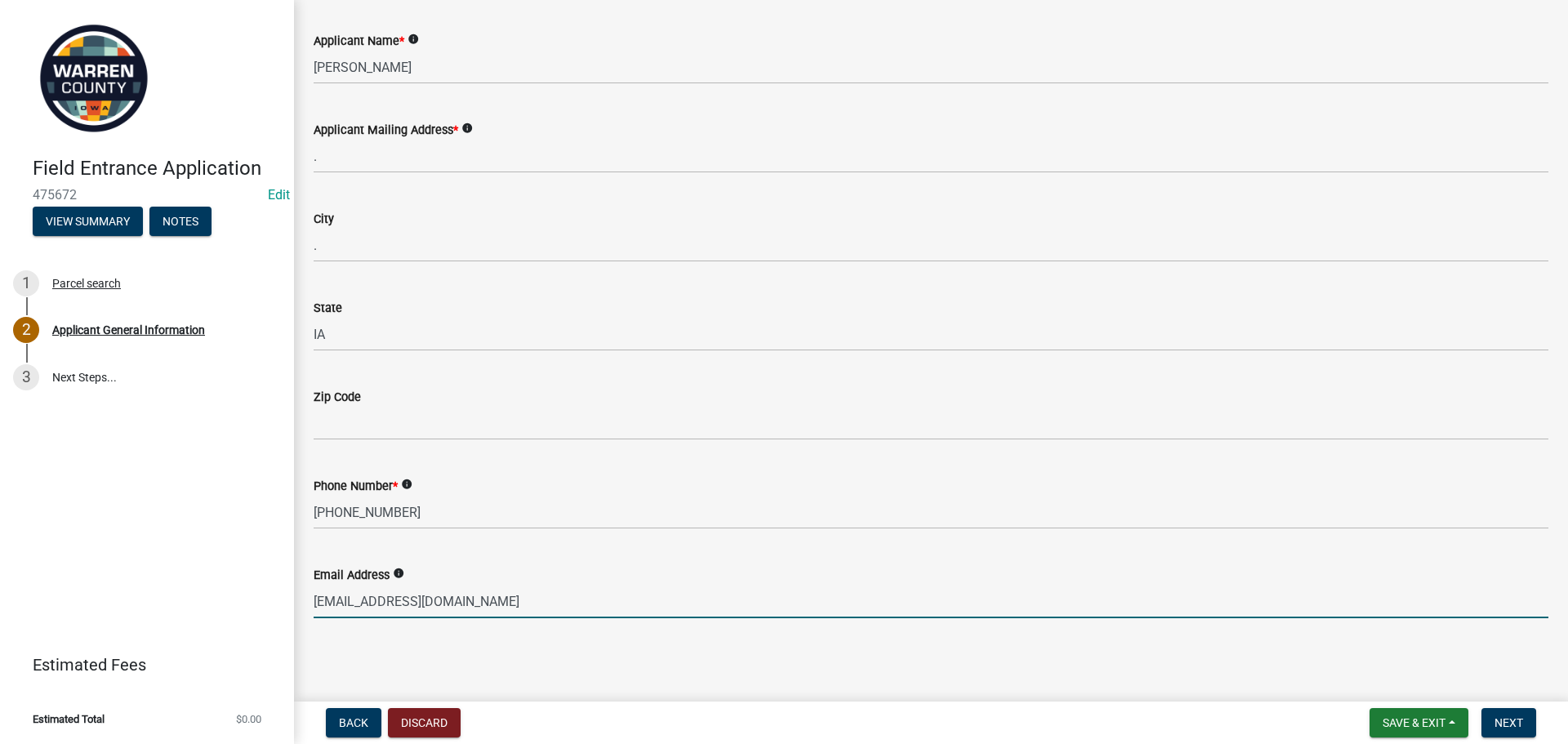
type input "[EMAIL_ADDRESS][DOMAIN_NAME]"
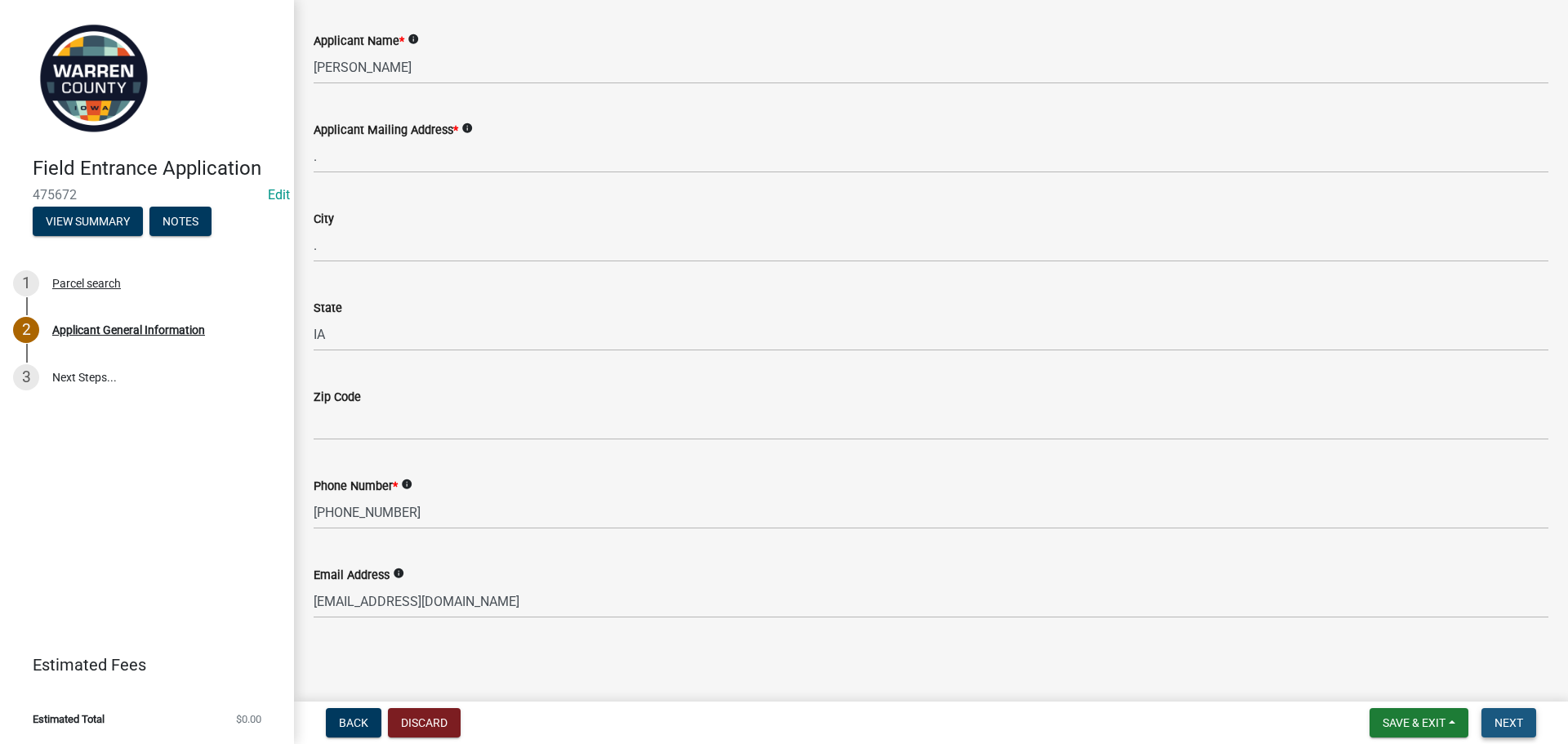
click at [1517, 712] on button "Next" at bounding box center [1508, 723] width 55 height 30
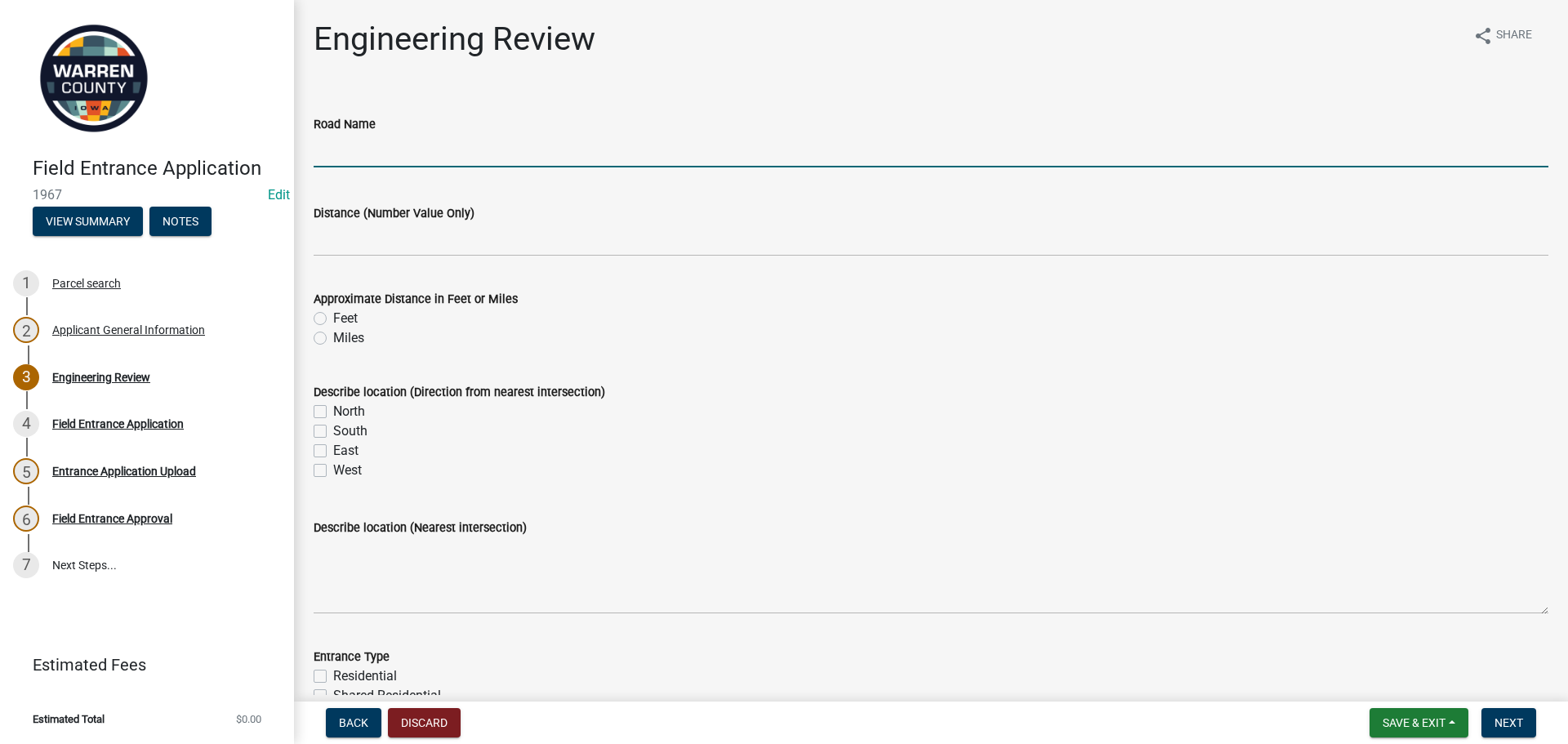
click at [440, 149] on input "Road Name" at bounding box center [930, 150] width 1235 height 33
type input "Suncrest Drive"
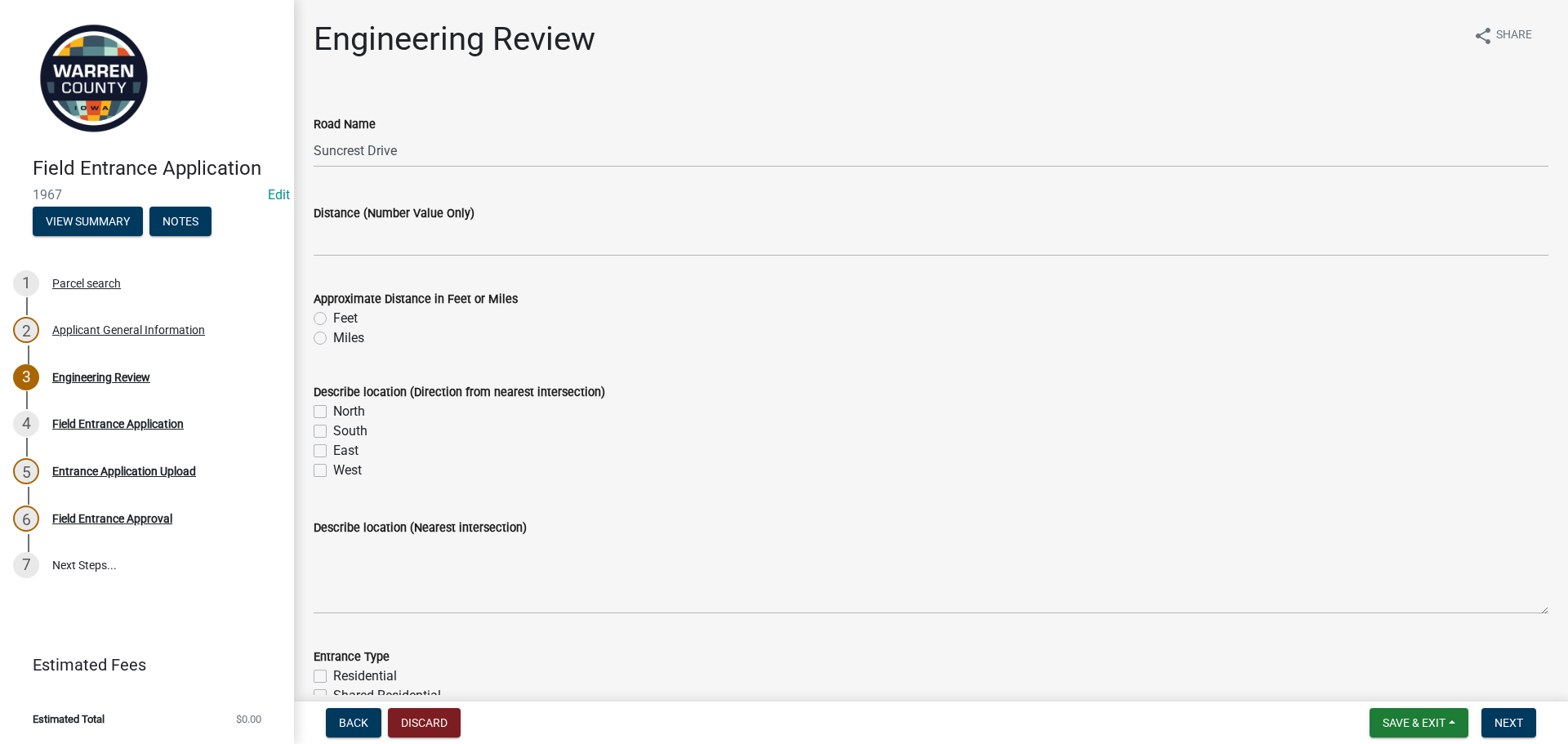
click at [333, 430] on label "South" at bounding box center [350, 432] width 34 height 20
click at [333, 430] on input "South" at bounding box center [338, 427] width 11 height 11
checkbox input "true"
checkbox input "false"
checkbox input "true"
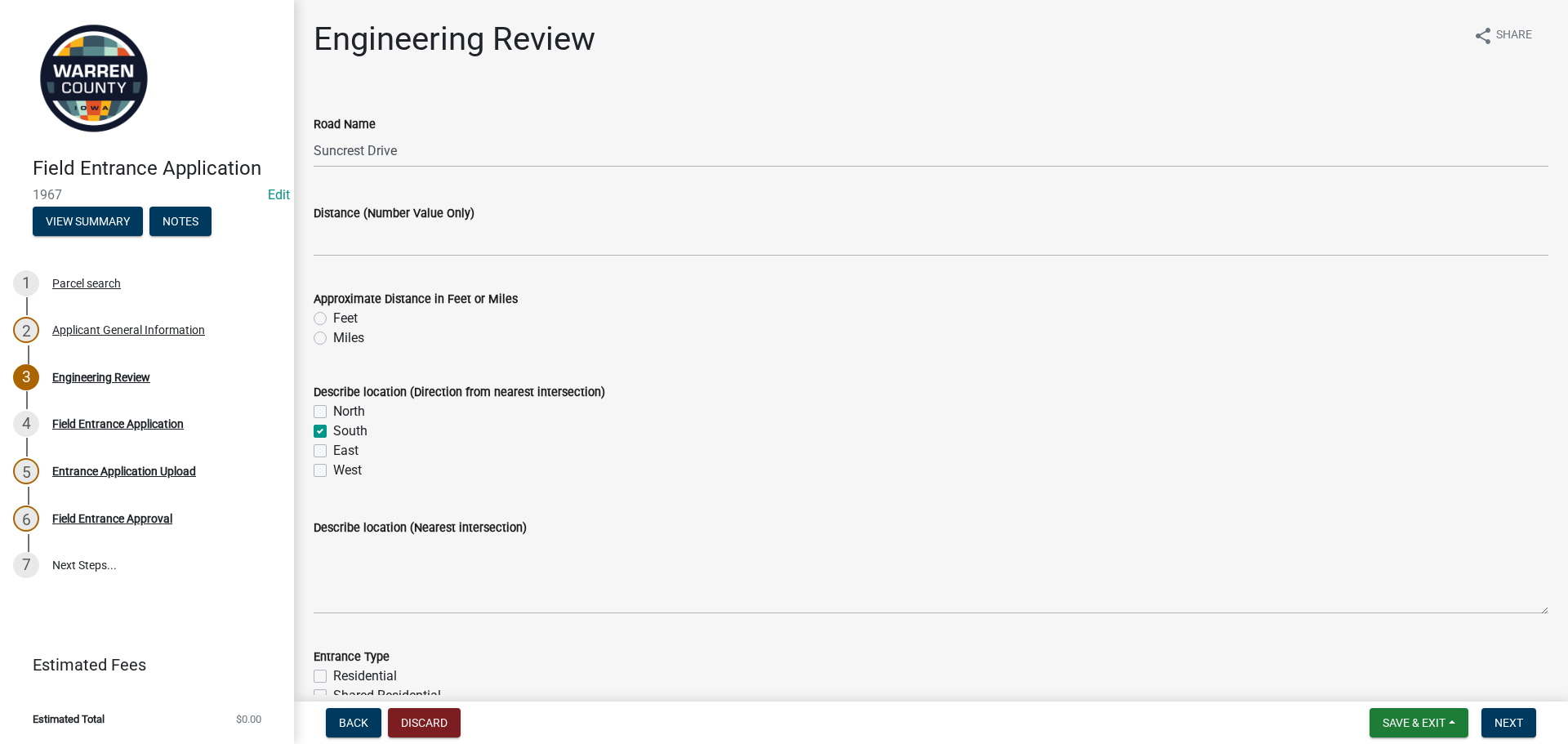
checkbox input "false"
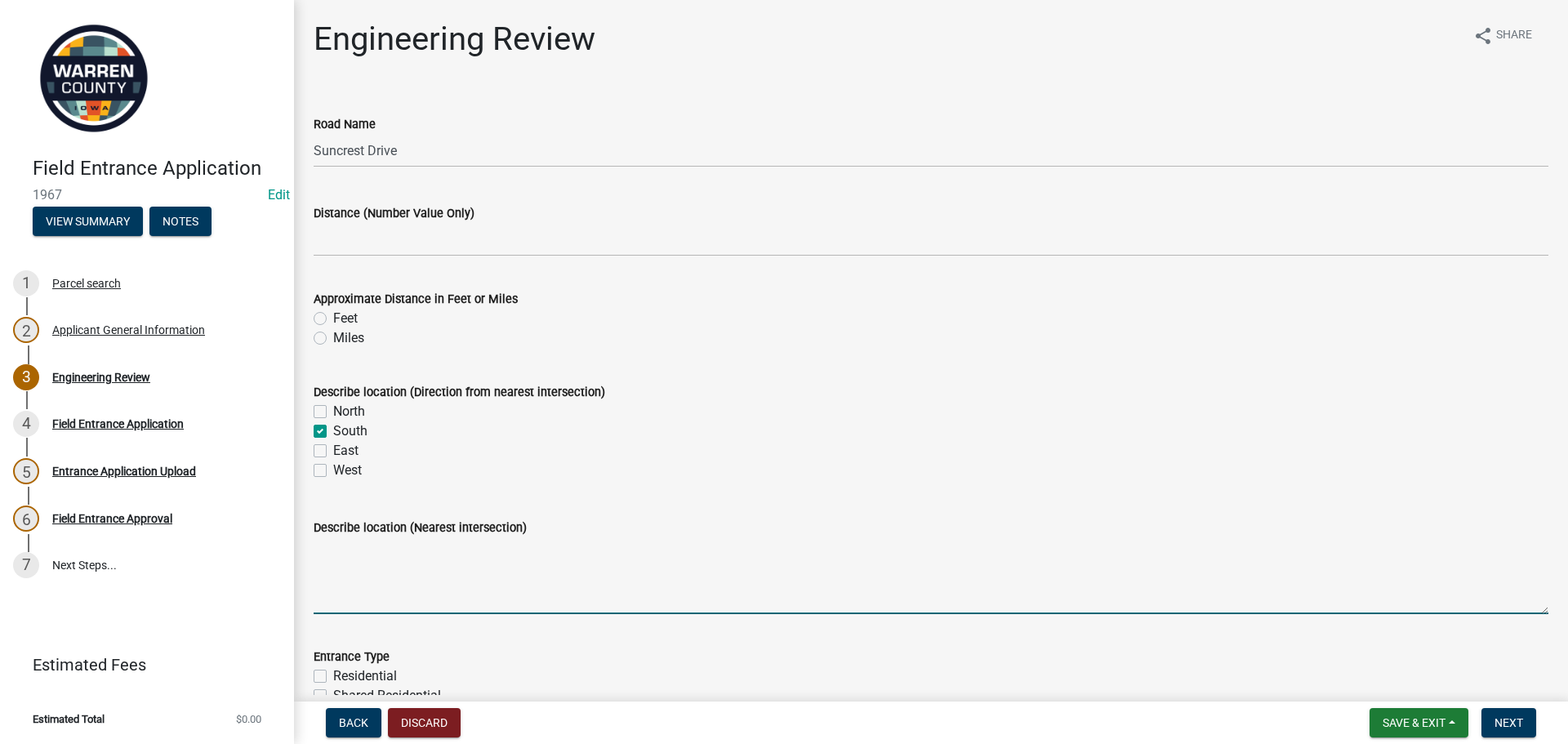
click at [351, 550] on textarea "Describe location (Nearest intersection)" at bounding box center [930, 576] width 1235 height 77
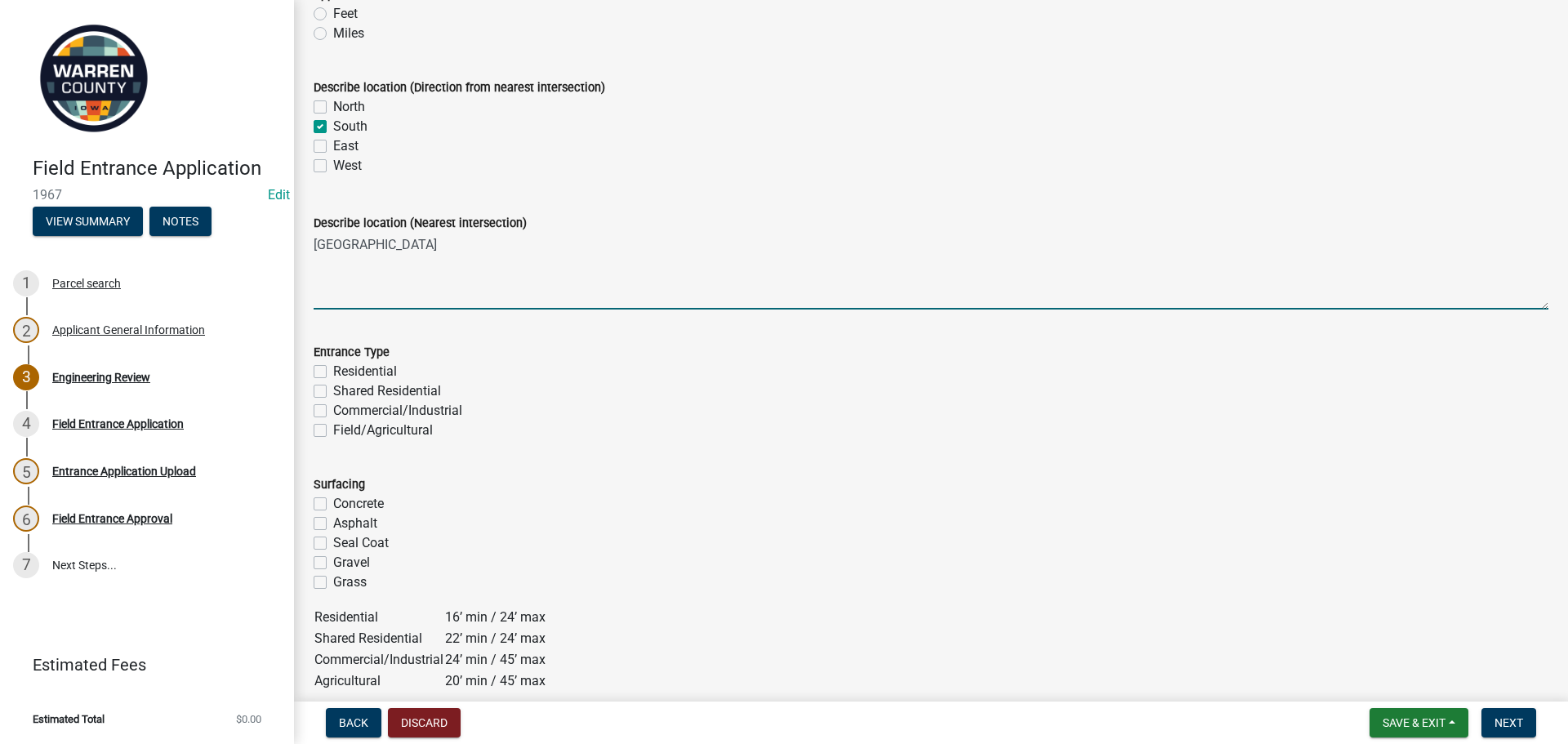
scroll to position [327, 0]
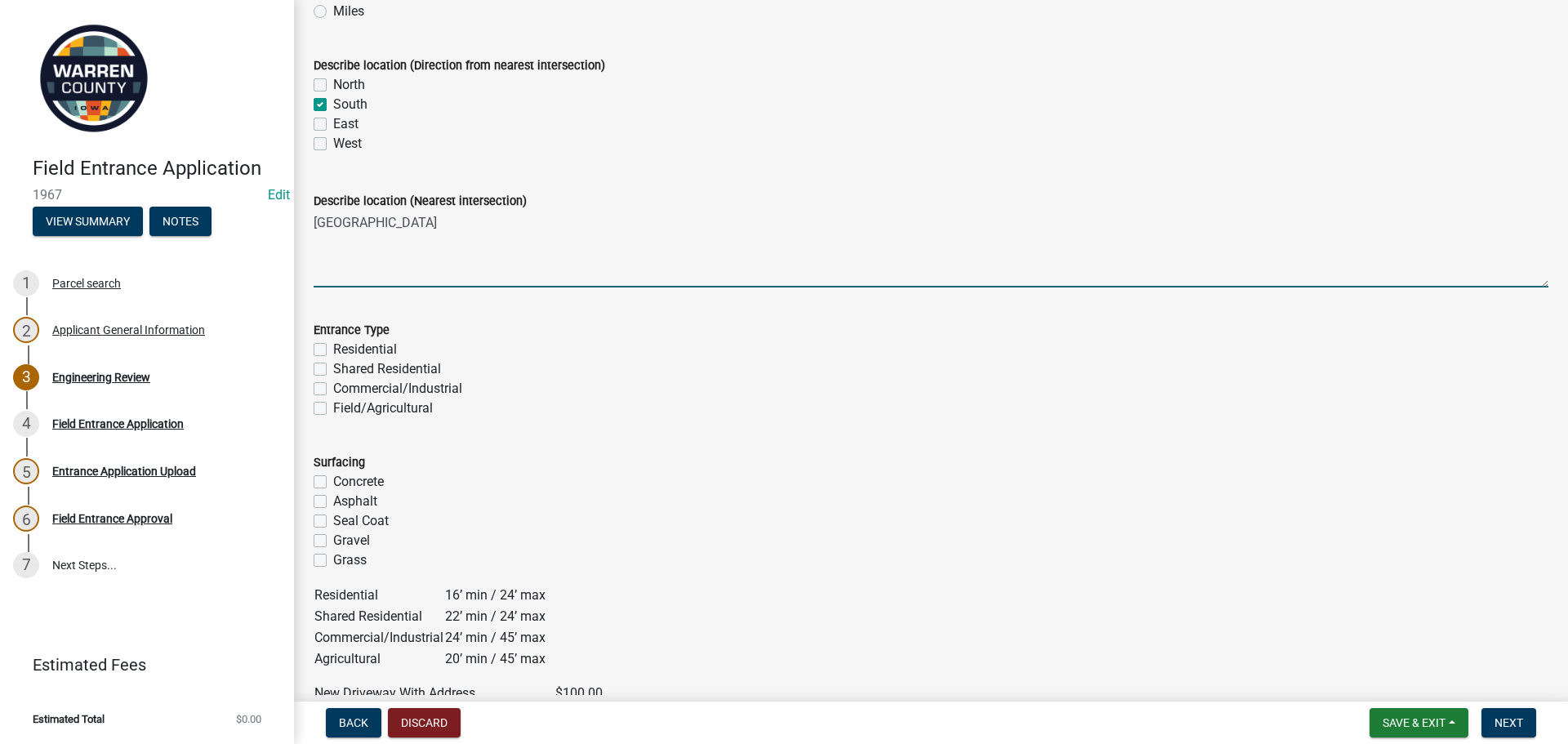
type textarea "[GEOGRAPHIC_DATA]"
click at [333, 352] on label "Residential" at bounding box center [364, 349] width 64 height 20
click at [333, 350] on input "Residential" at bounding box center [338, 345] width 11 height 11
checkbox input "true"
checkbox input "false"
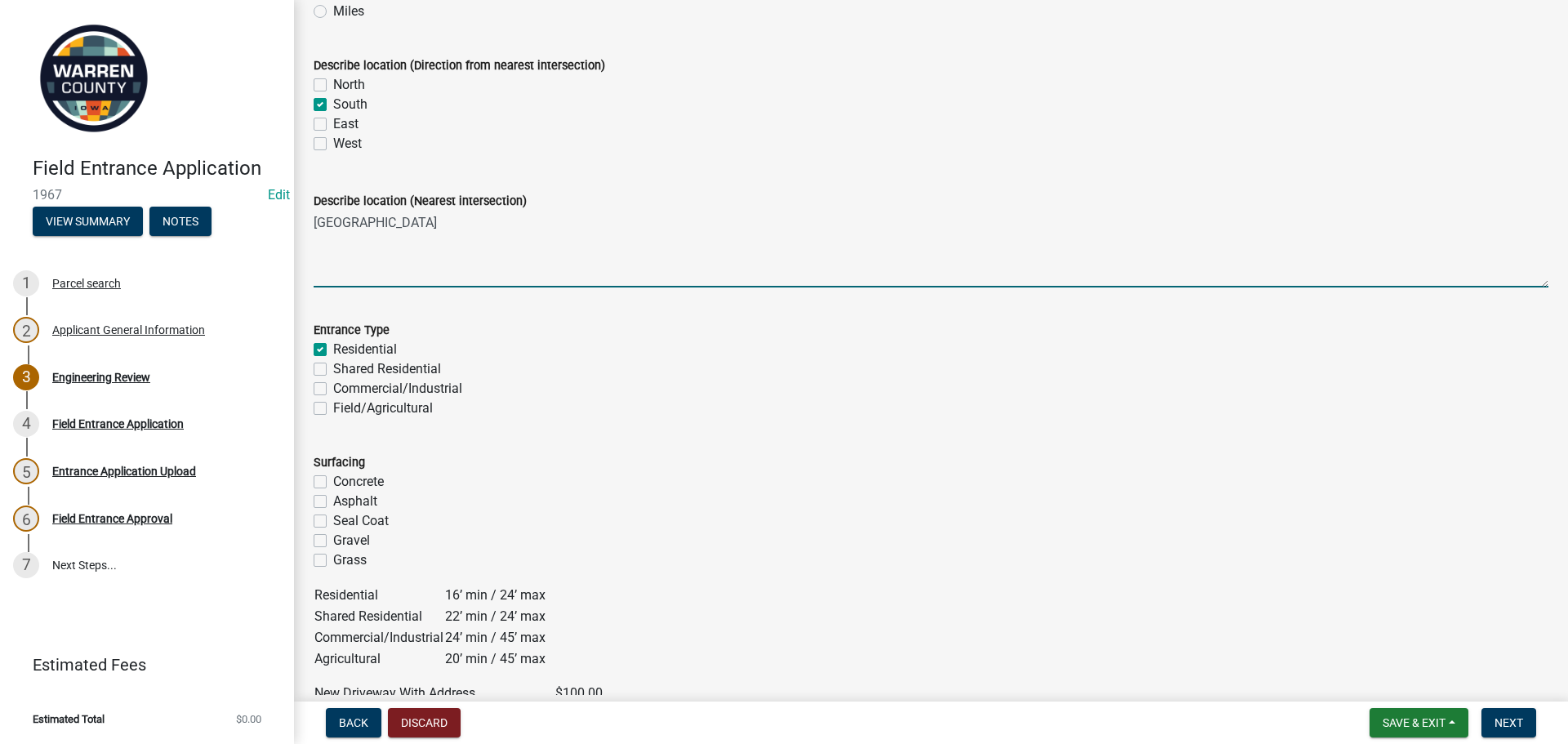
checkbox input "false"
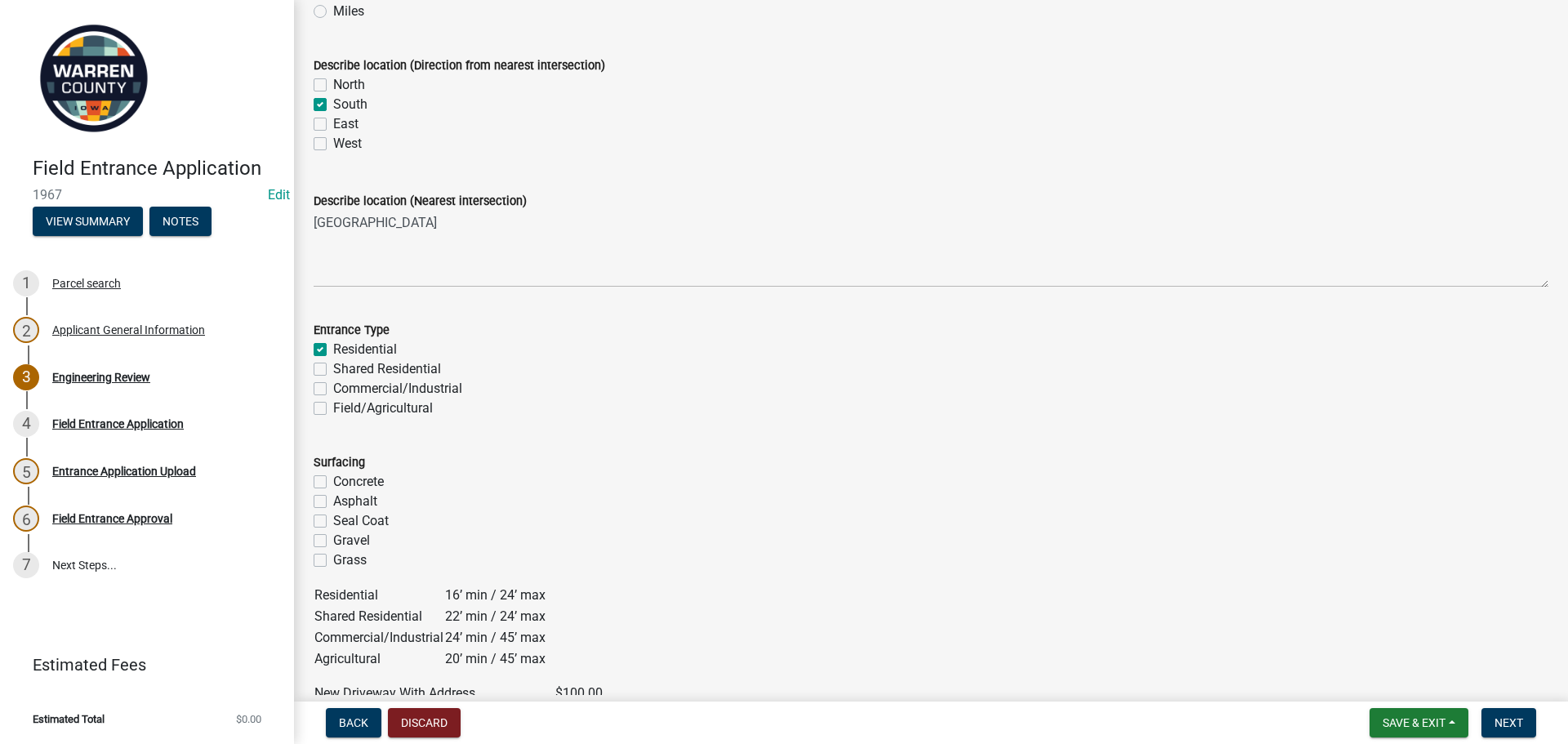
click at [333, 487] on label "Concrete" at bounding box center [358, 482] width 51 height 20
click at [333, 483] on input "Concrete" at bounding box center [338, 477] width 11 height 11
checkbox input "true"
checkbox input "false"
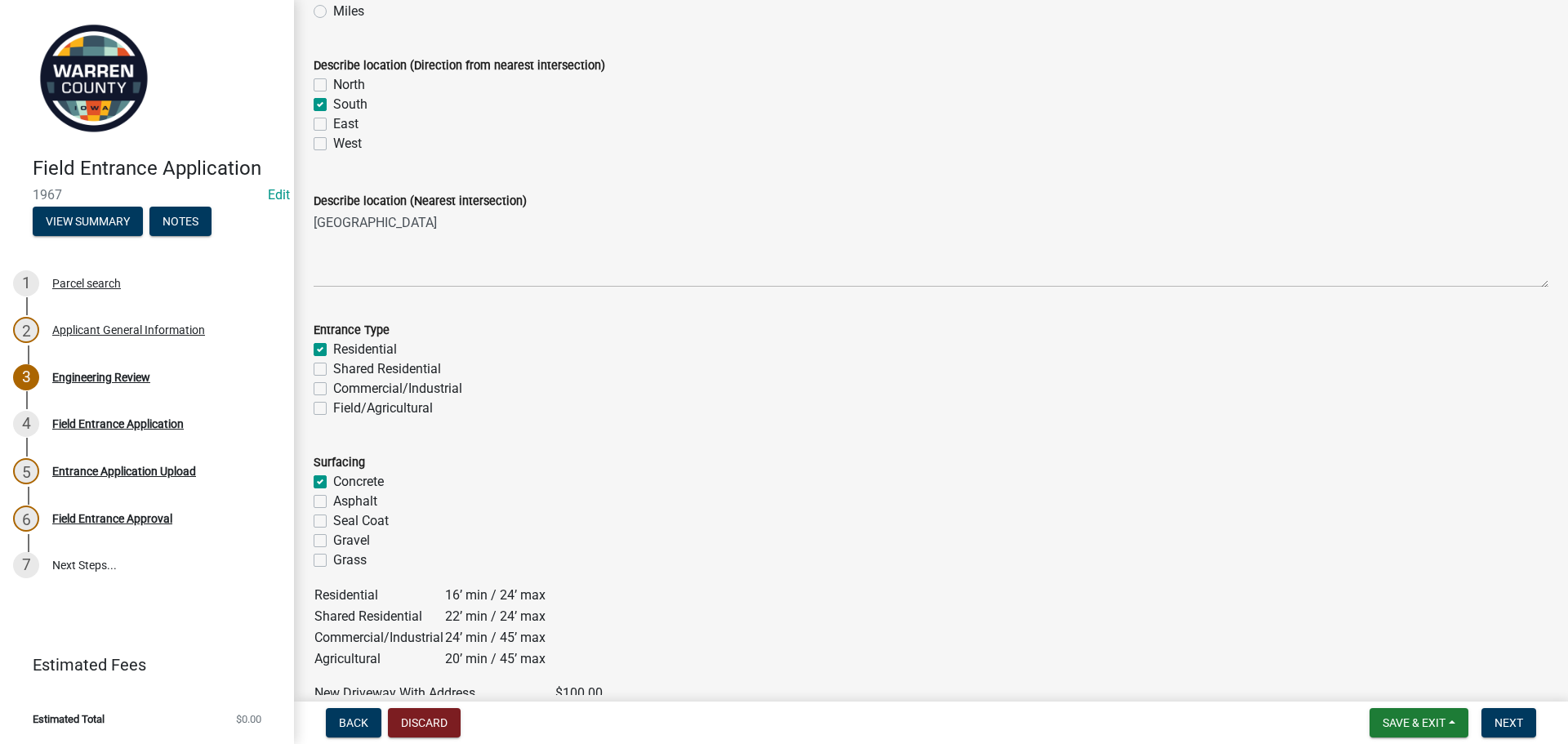
checkbox input "false"
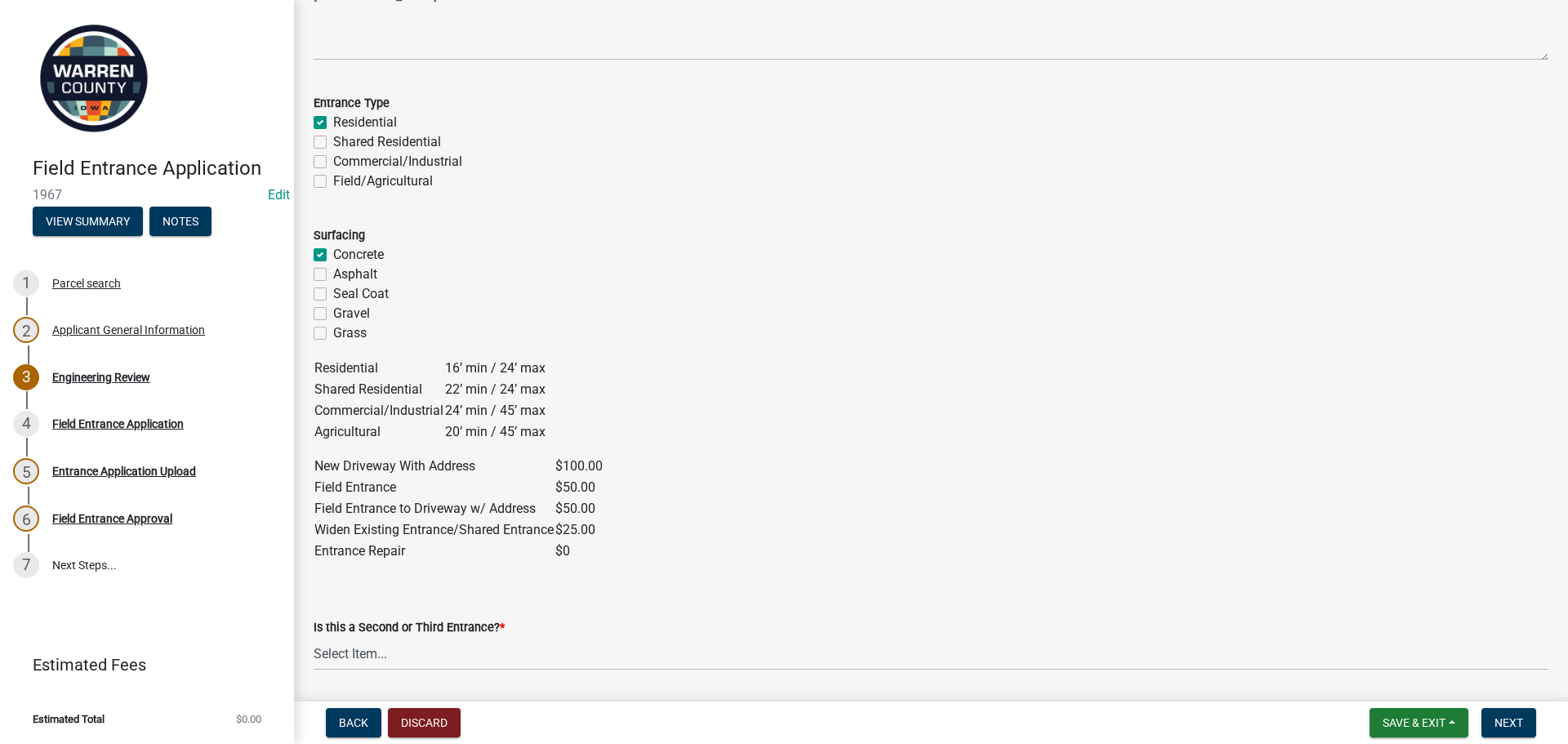
scroll to position [654, 0]
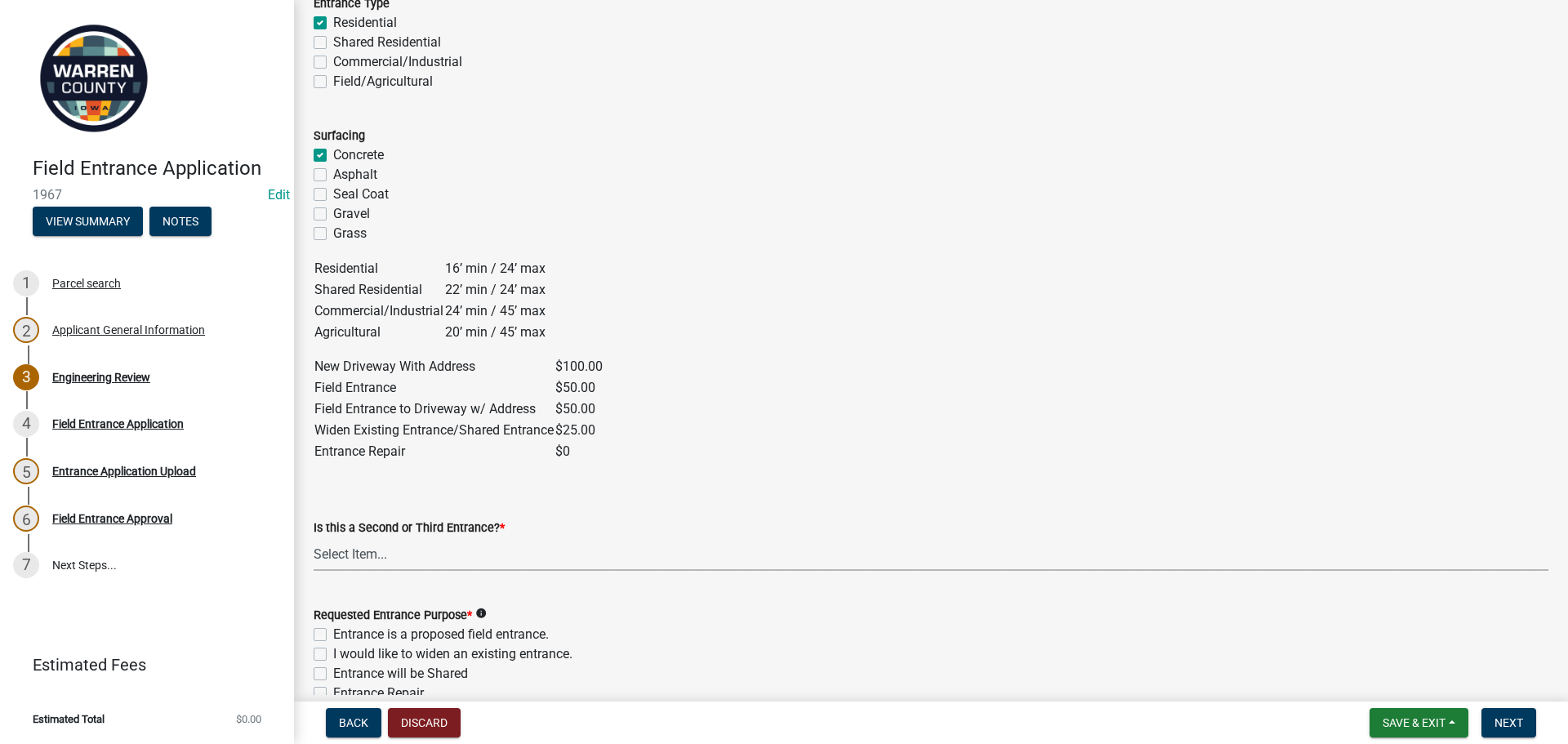
click at [346, 557] on select "Select Item... Yes No" at bounding box center [930, 553] width 1235 height 33
click at [313, 537] on select "Select Item... Yes No" at bounding box center [930, 553] width 1235 height 33
select select "46c9324d-26d2-49e4-b5cd-5f8c50666c5b"
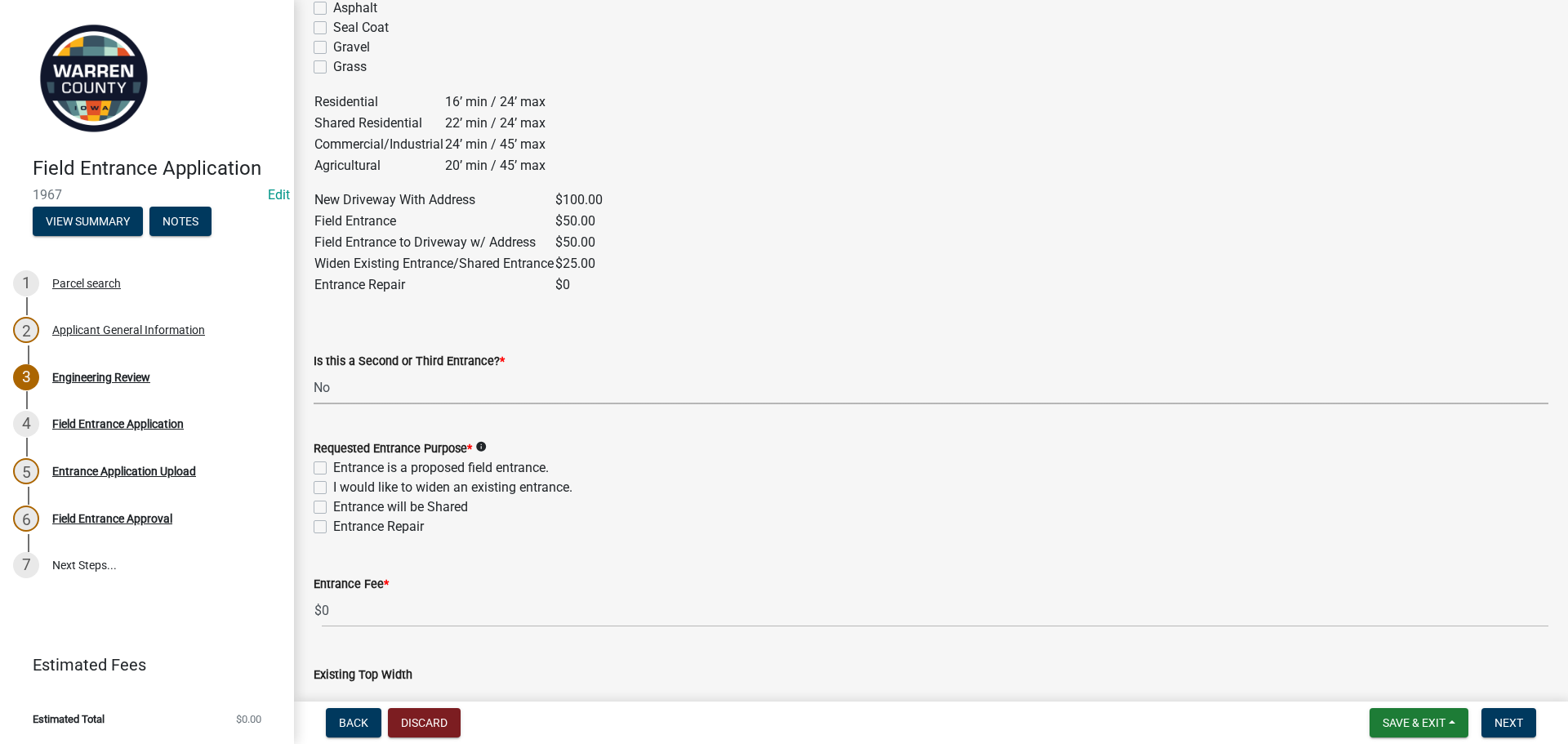
scroll to position [898, 0]
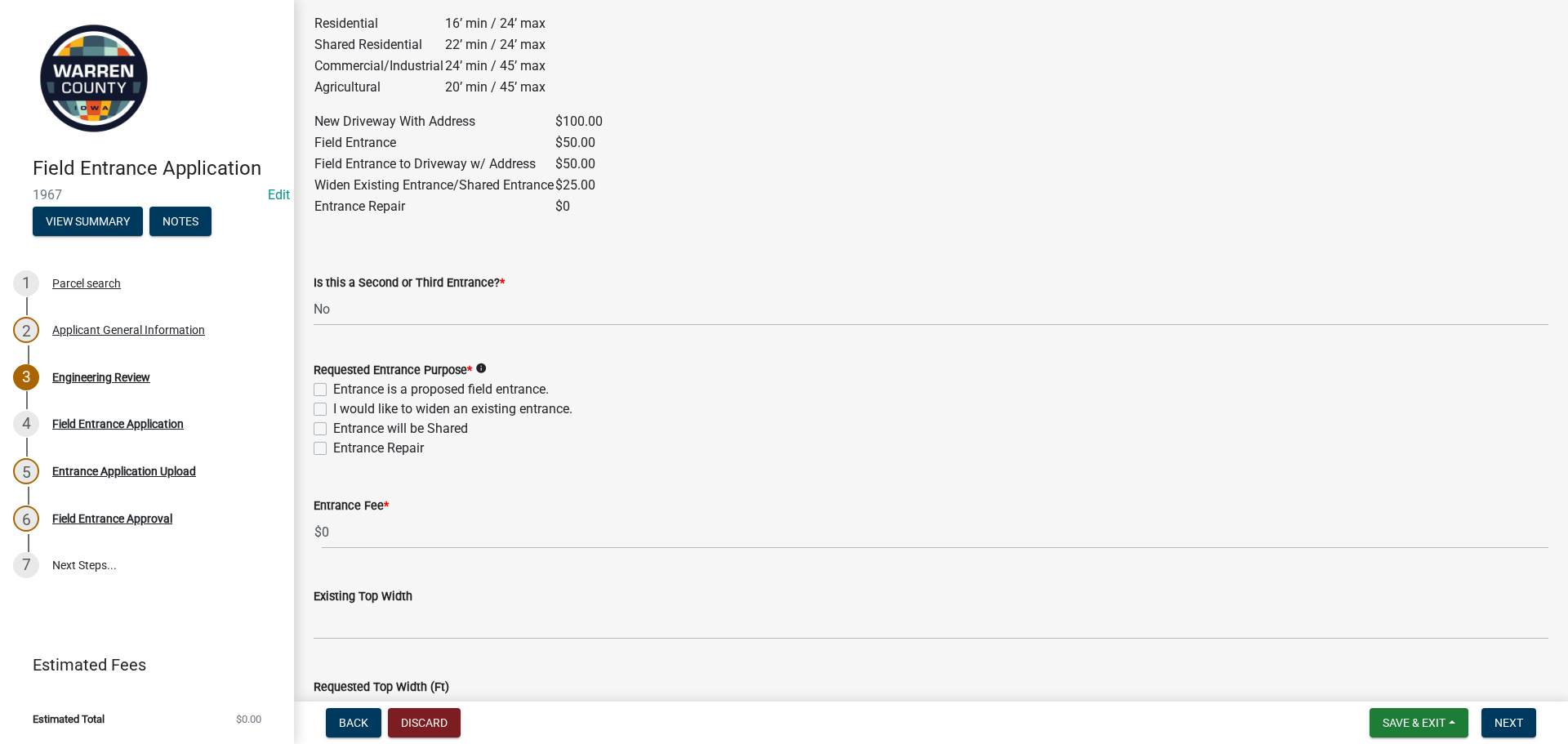
click at [333, 450] on label "Entrance Repair" at bounding box center [378, 449] width 90 height 20
click at [333, 449] on input "Entrance Repair" at bounding box center [338, 444] width 11 height 11
checkbox input "true"
checkbox input "false"
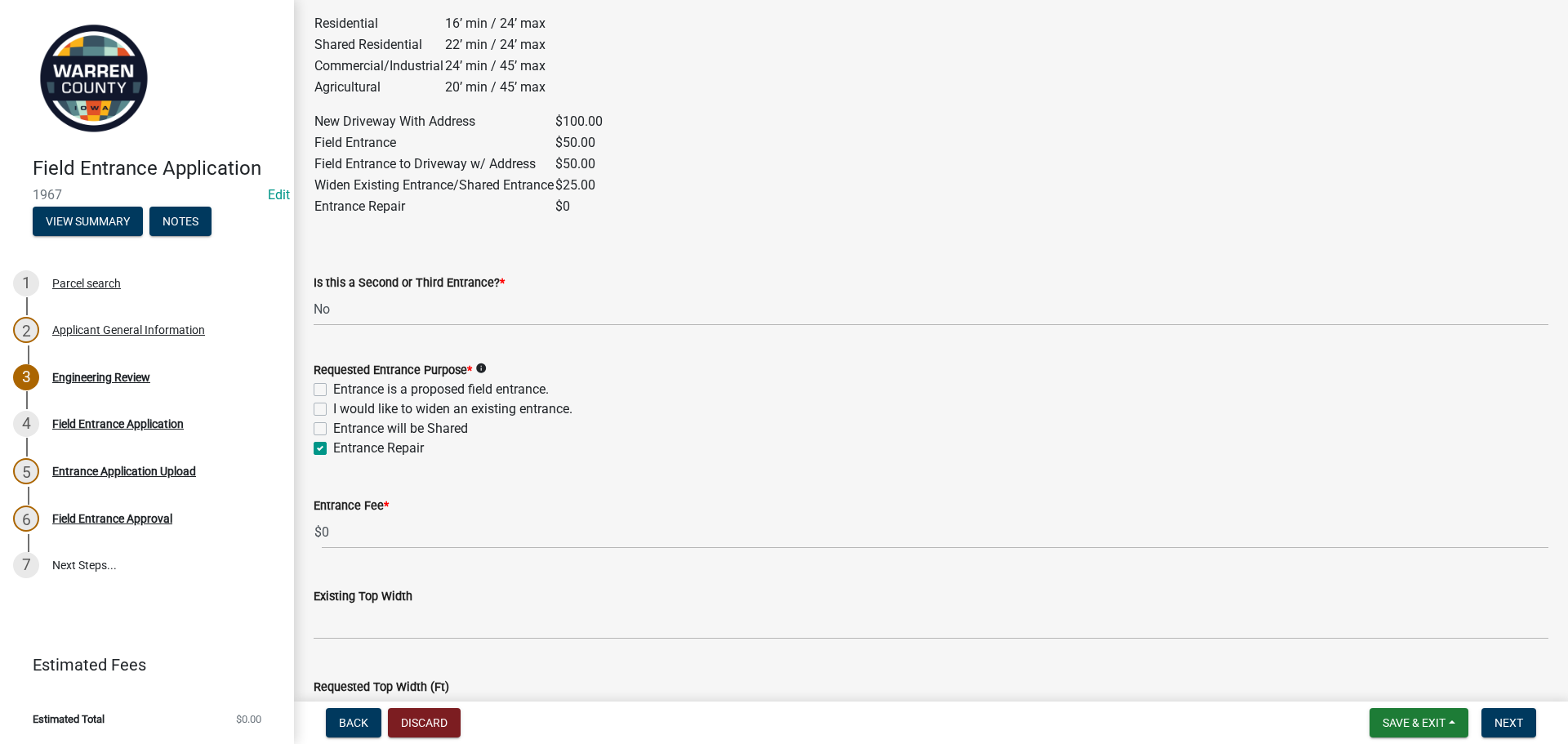
checkbox input "false"
checkbox input "true"
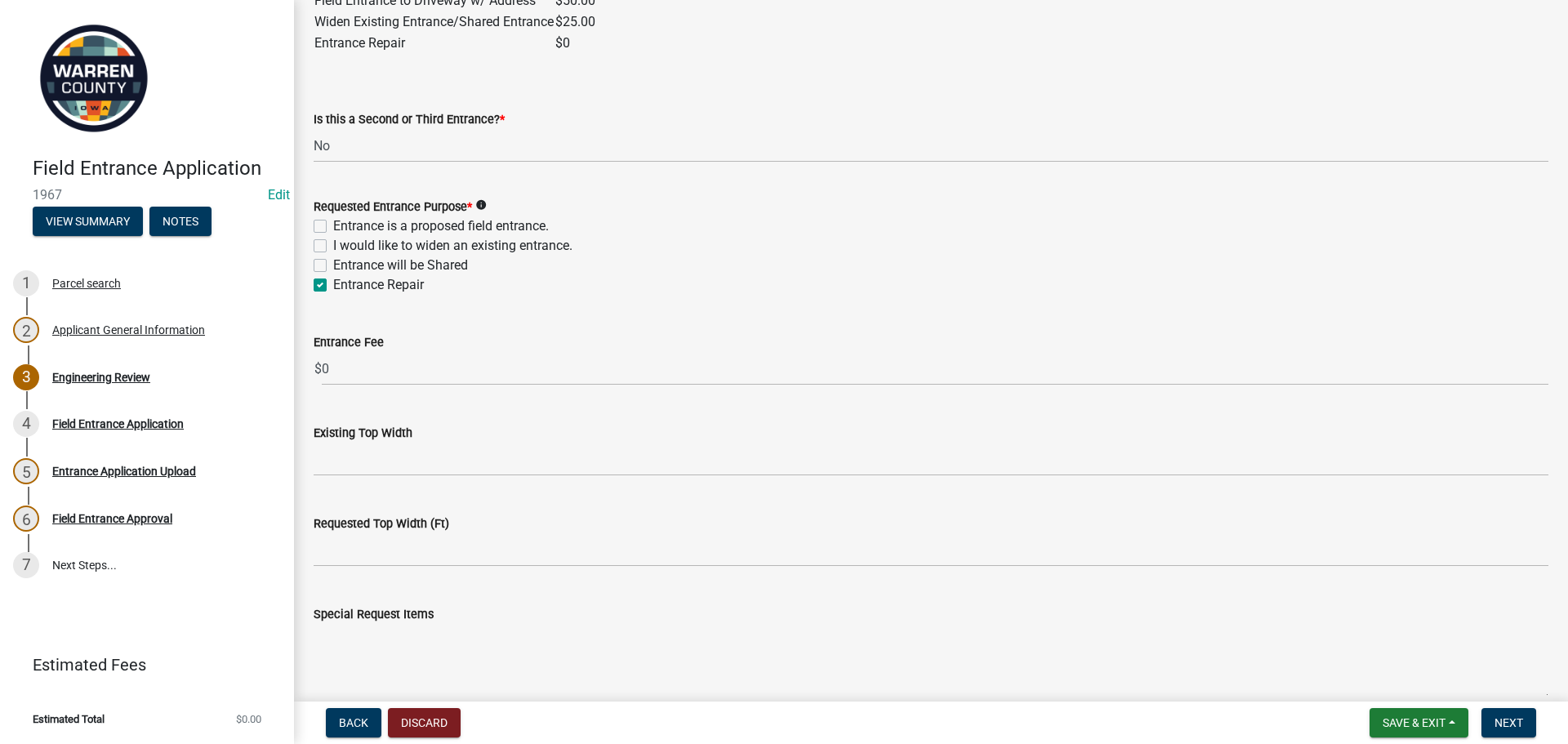
scroll to position [1143, 0]
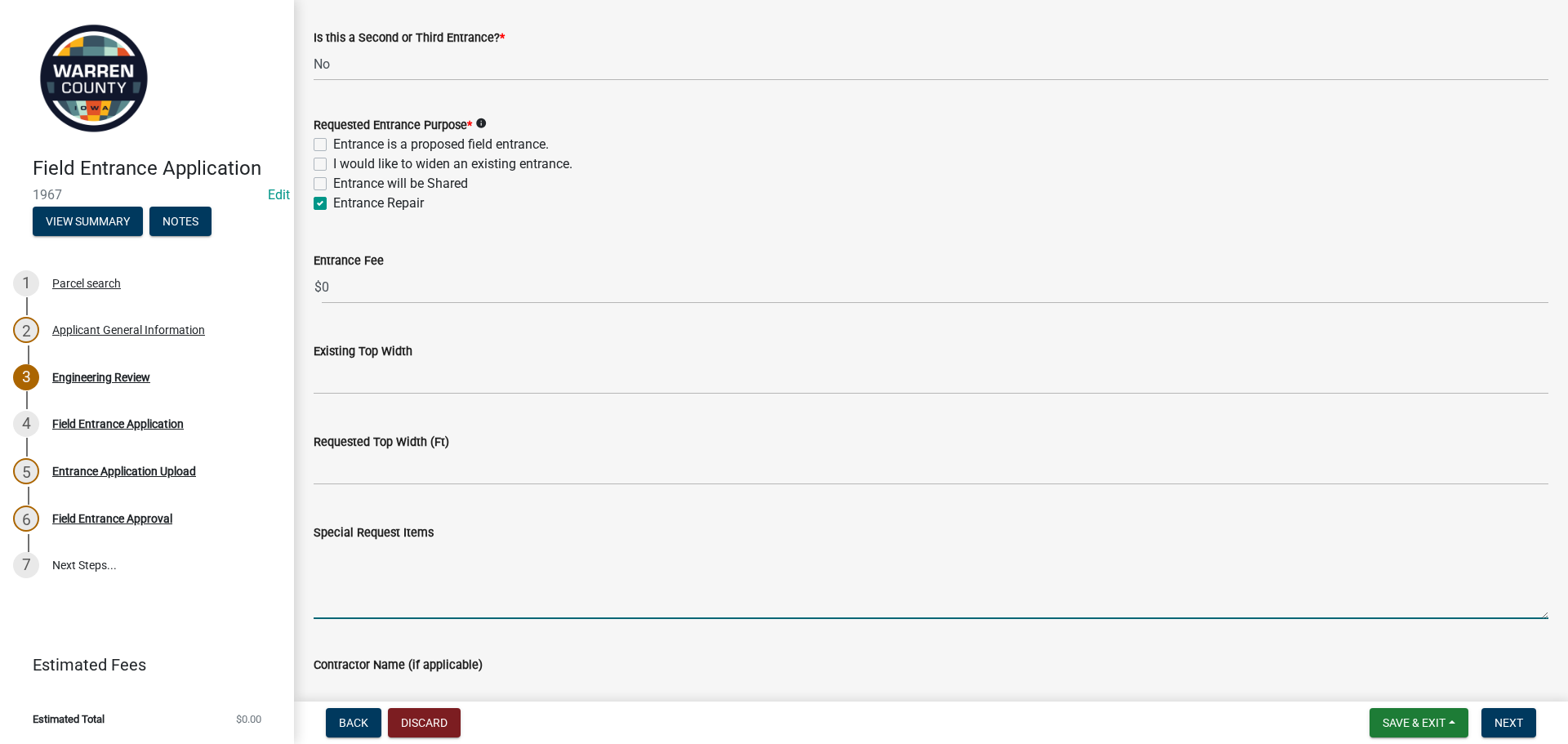
click at [347, 590] on textarea "Special Request Items" at bounding box center [930, 581] width 1235 height 77
type textarea "P"
type textarea "R"
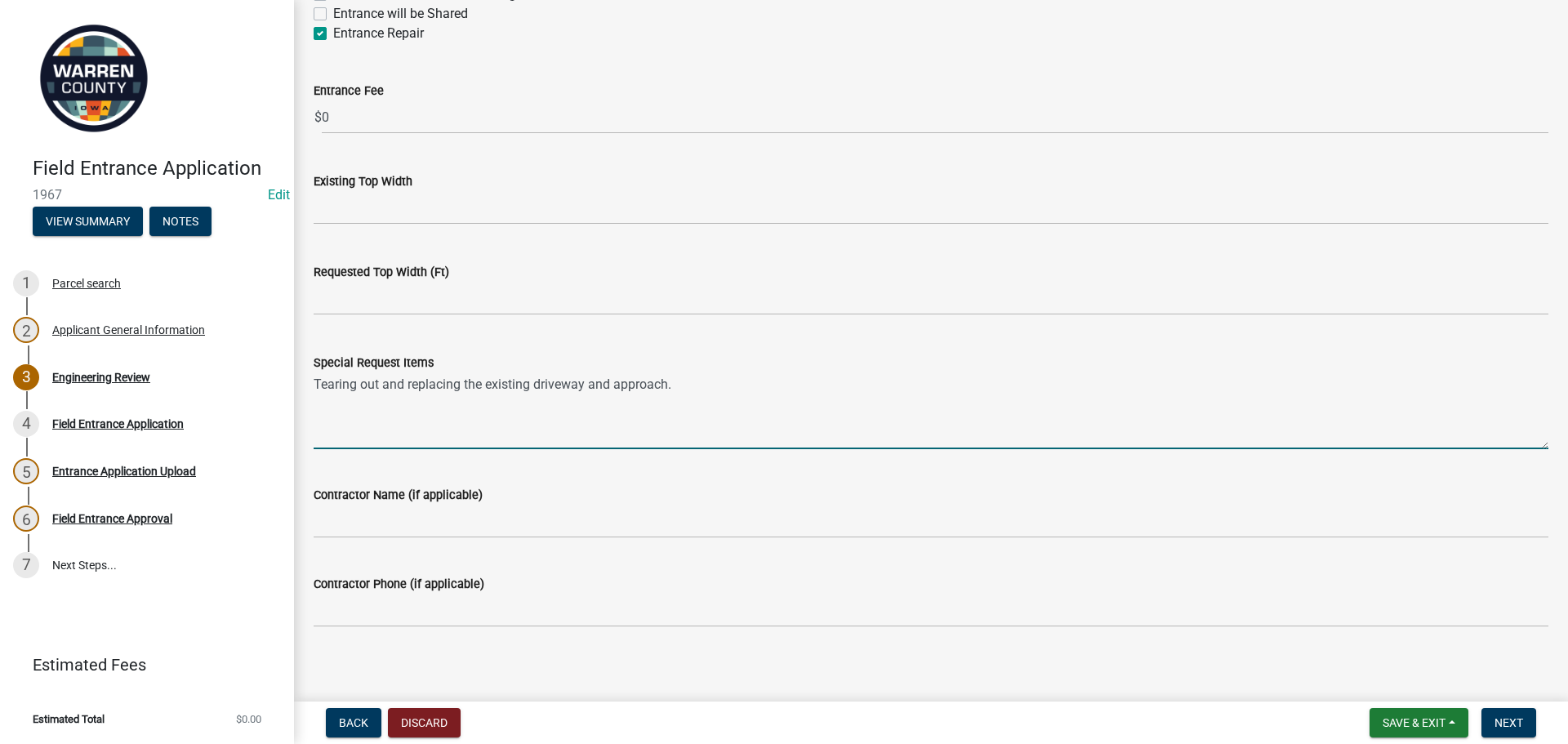
scroll to position [1322, 0]
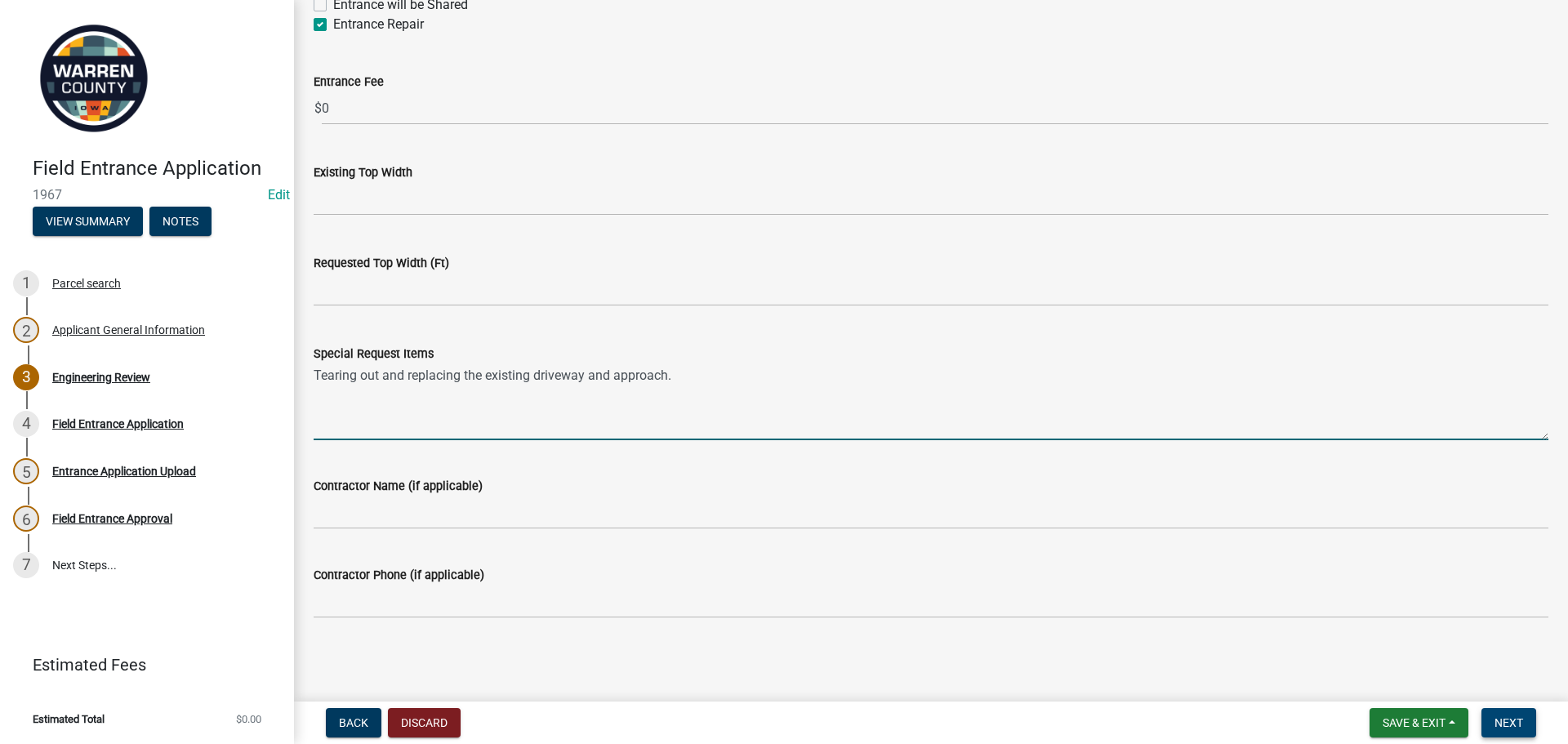
type textarea "Tearing out and replacing the existing driveway and approach."
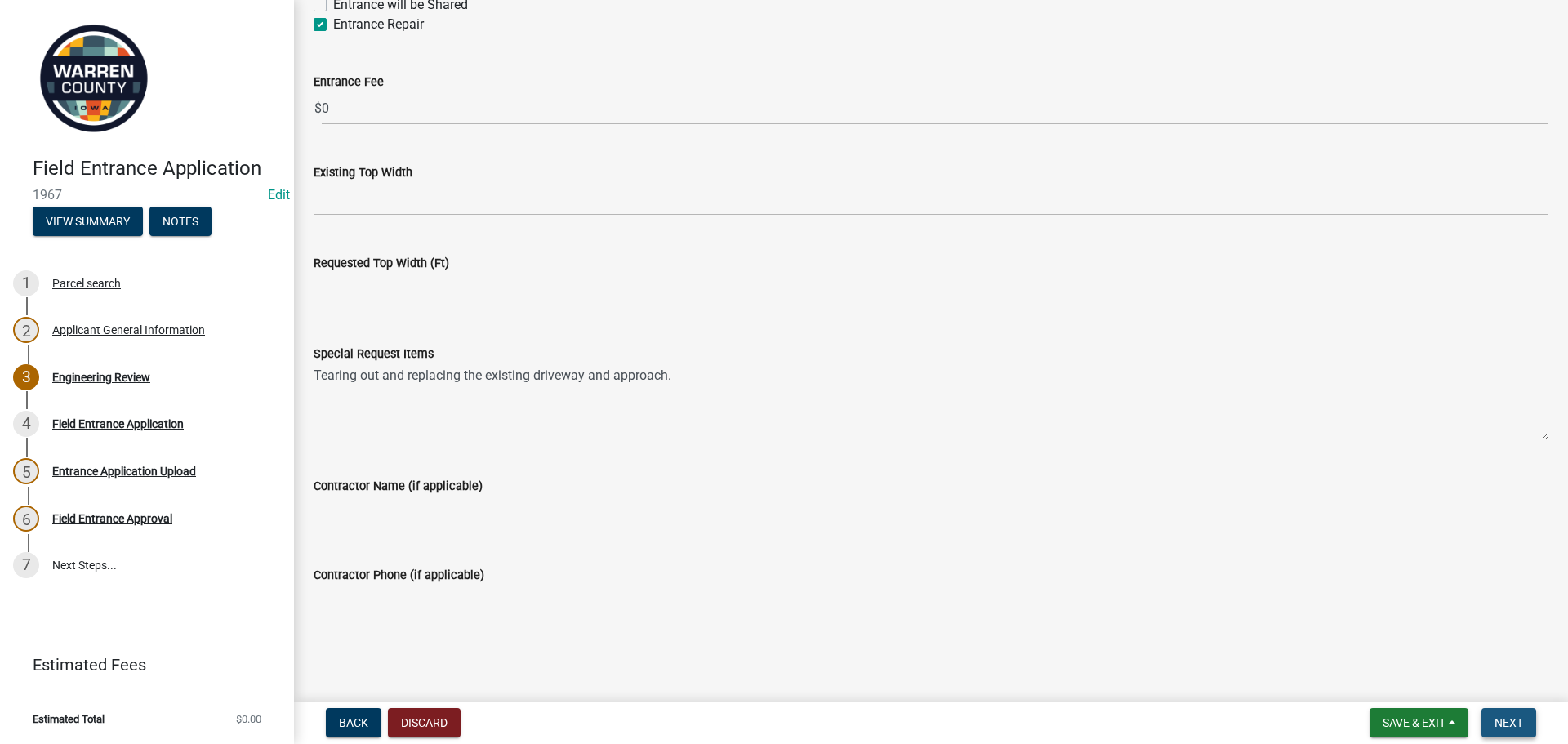
click at [1536, 721] on button "Next" at bounding box center [1508, 723] width 55 height 30
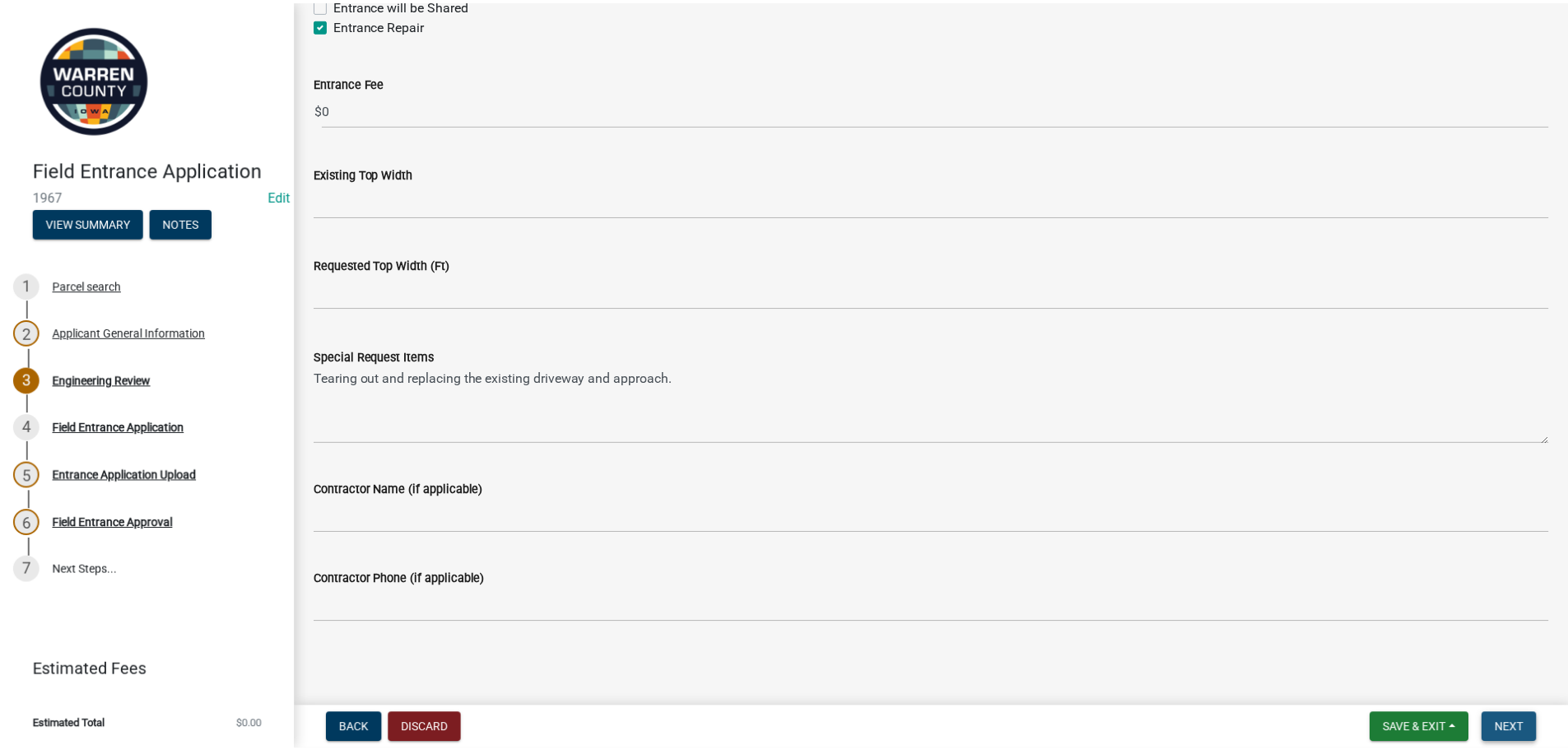
scroll to position [0, 0]
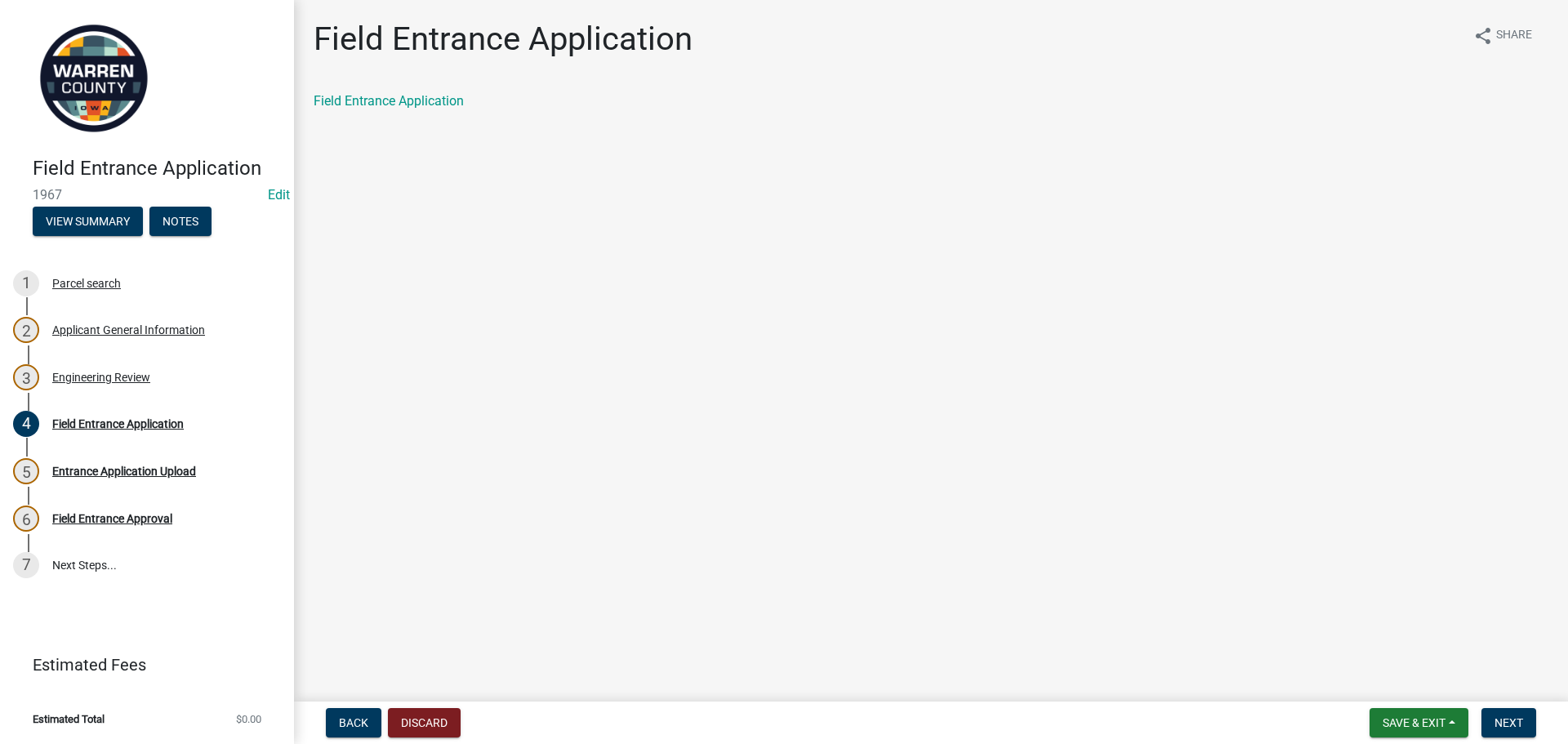
click at [411, 114] on div "Field Entrance Application" at bounding box center [931, 107] width 1259 height 32
click at [412, 98] on link "Field Entrance Application" at bounding box center [389, 100] width 150 height 15
click at [141, 466] on div "Entrance Application Upload" at bounding box center [124, 471] width 144 height 12
click at [153, 471] on div "Entrance Application Upload" at bounding box center [124, 471] width 144 height 12
click at [1500, 713] on button "Next" at bounding box center [1508, 723] width 55 height 30
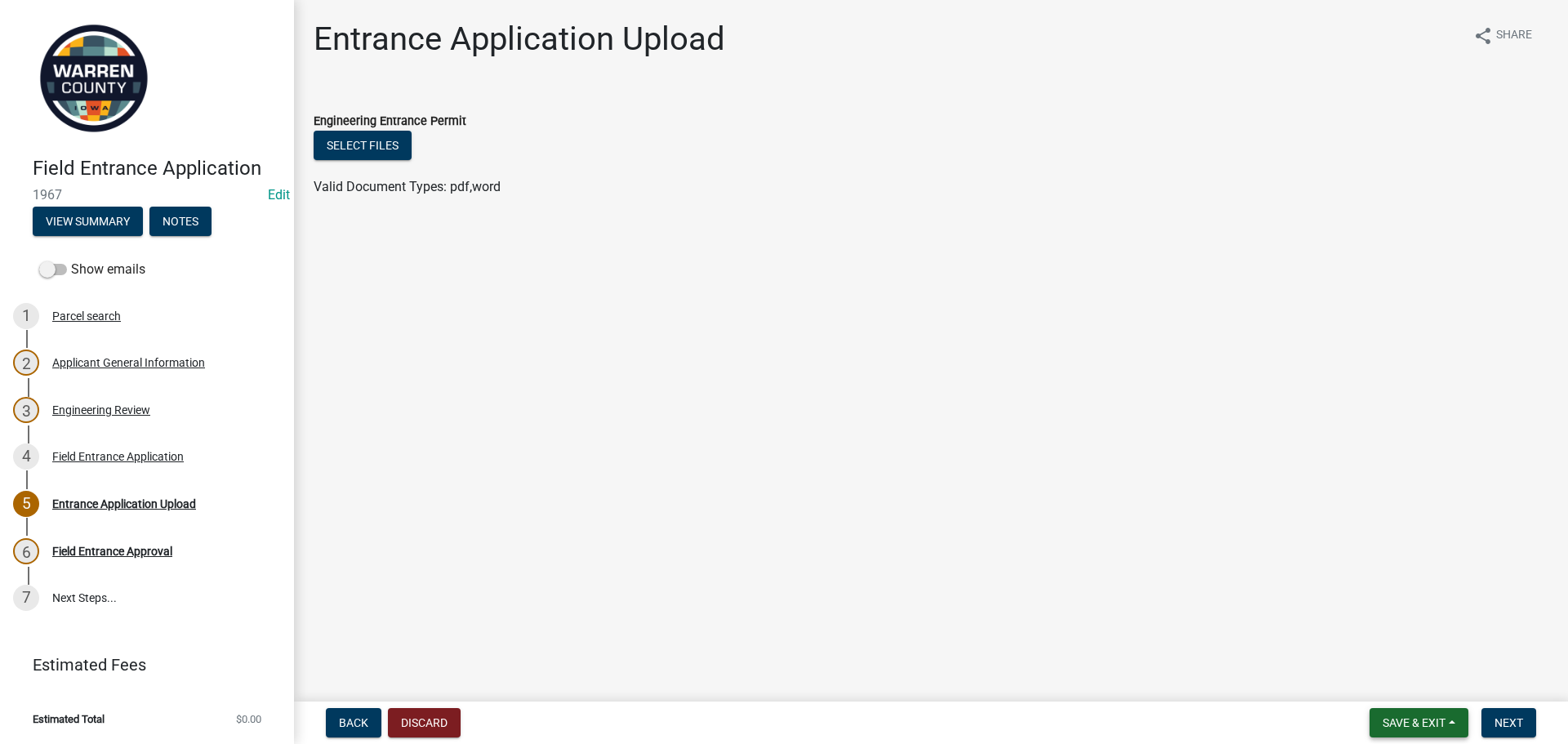
click at [1439, 723] on span "Save & Exit" at bounding box center [1414, 723] width 63 height 13
drag, startPoint x: 1432, startPoint y: 666, endPoint x: 1425, endPoint y: 672, distance: 9.2
click at [1426, 671] on button "Save & Exit" at bounding box center [1403, 680] width 131 height 39
